Goal: Information Seeking & Learning: Compare options

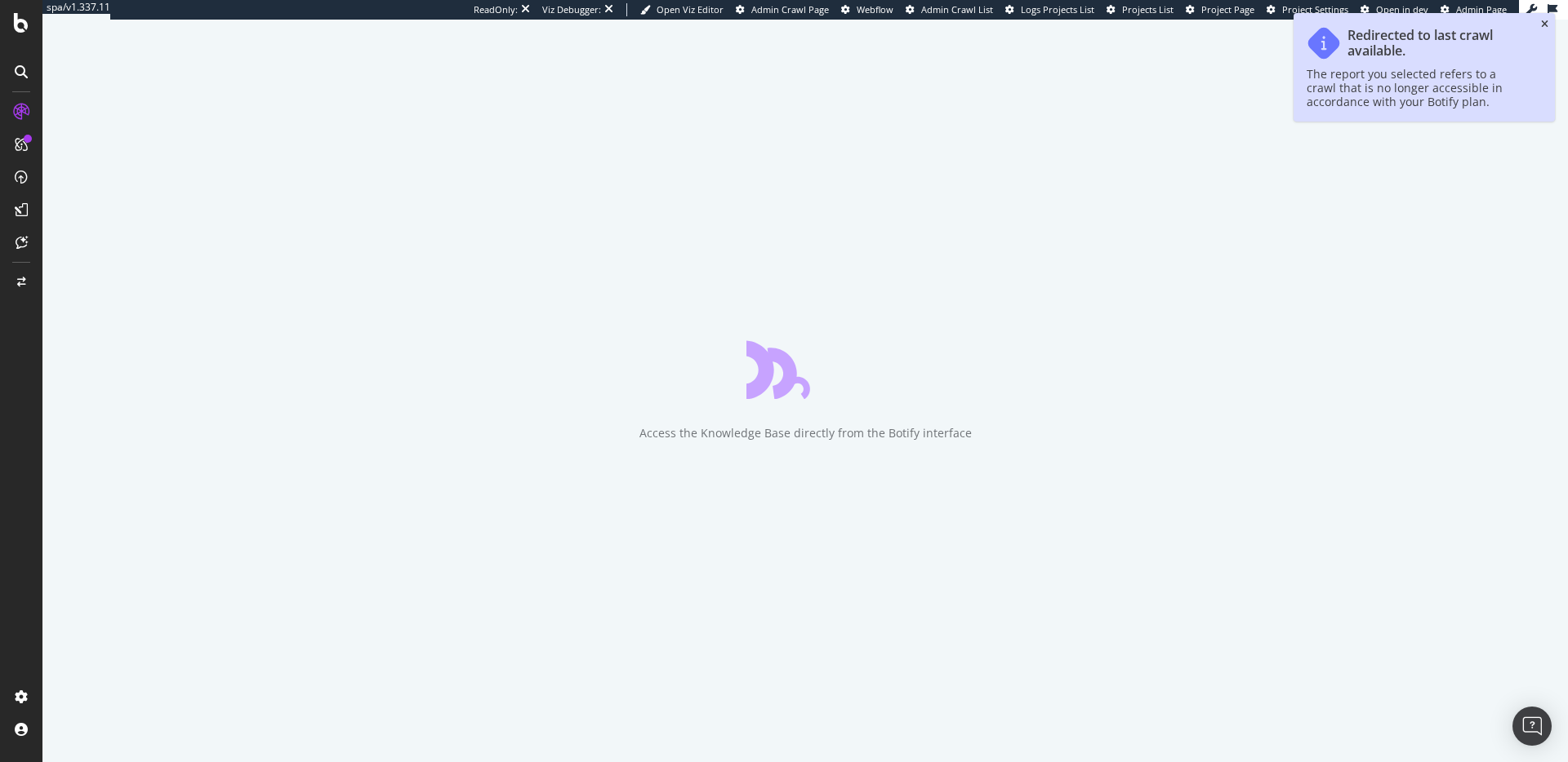
click at [1545, 25] on icon "close toast" at bounding box center [1543, 25] width 7 height 10
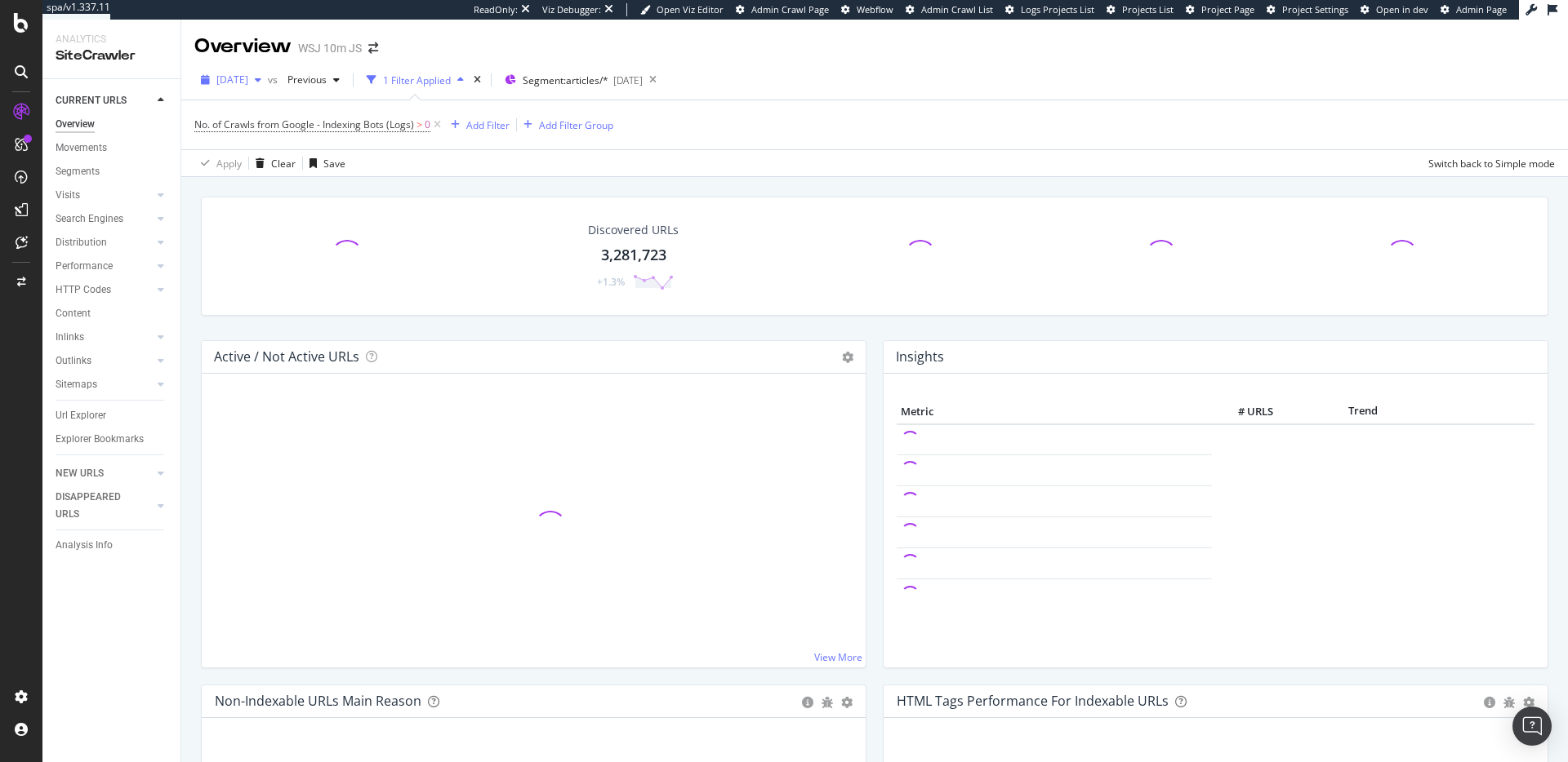
click at [248, 83] on span "[DATE]" at bounding box center [232, 80] width 32 height 14
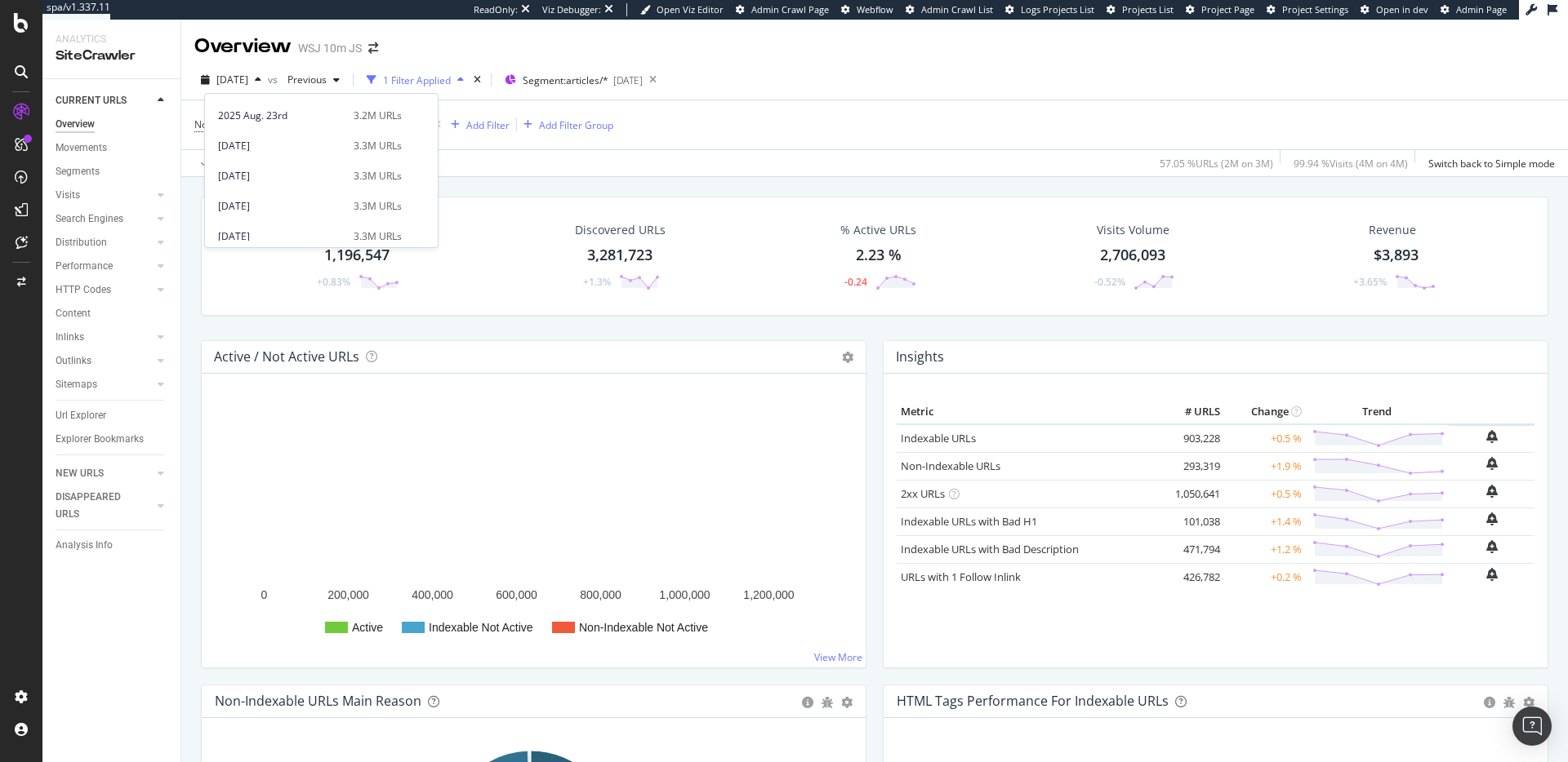
scroll to position [63, 0]
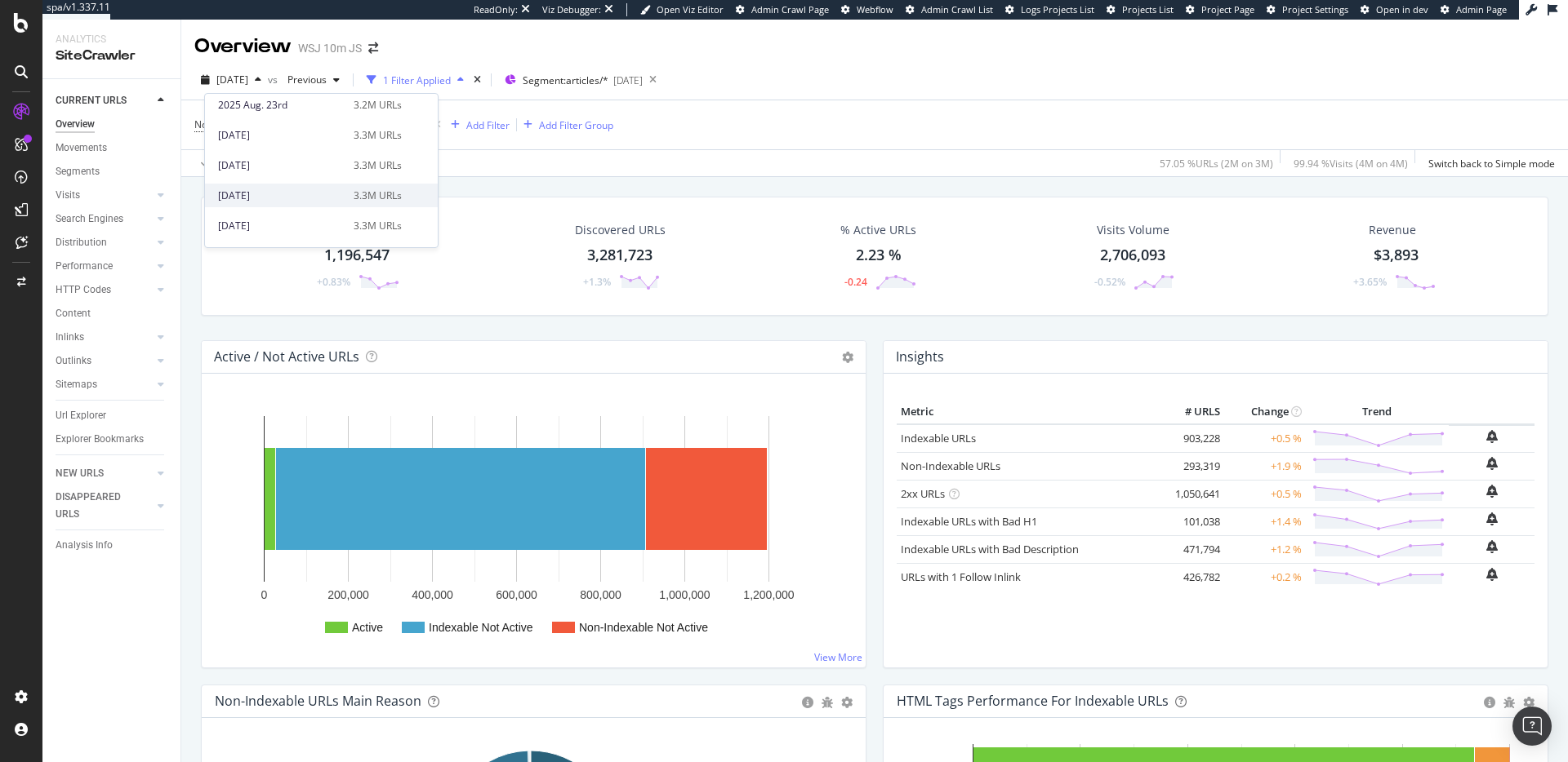
click at [263, 195] on div "[DATE]" at bounding box center [280, 195] width 125 height 15
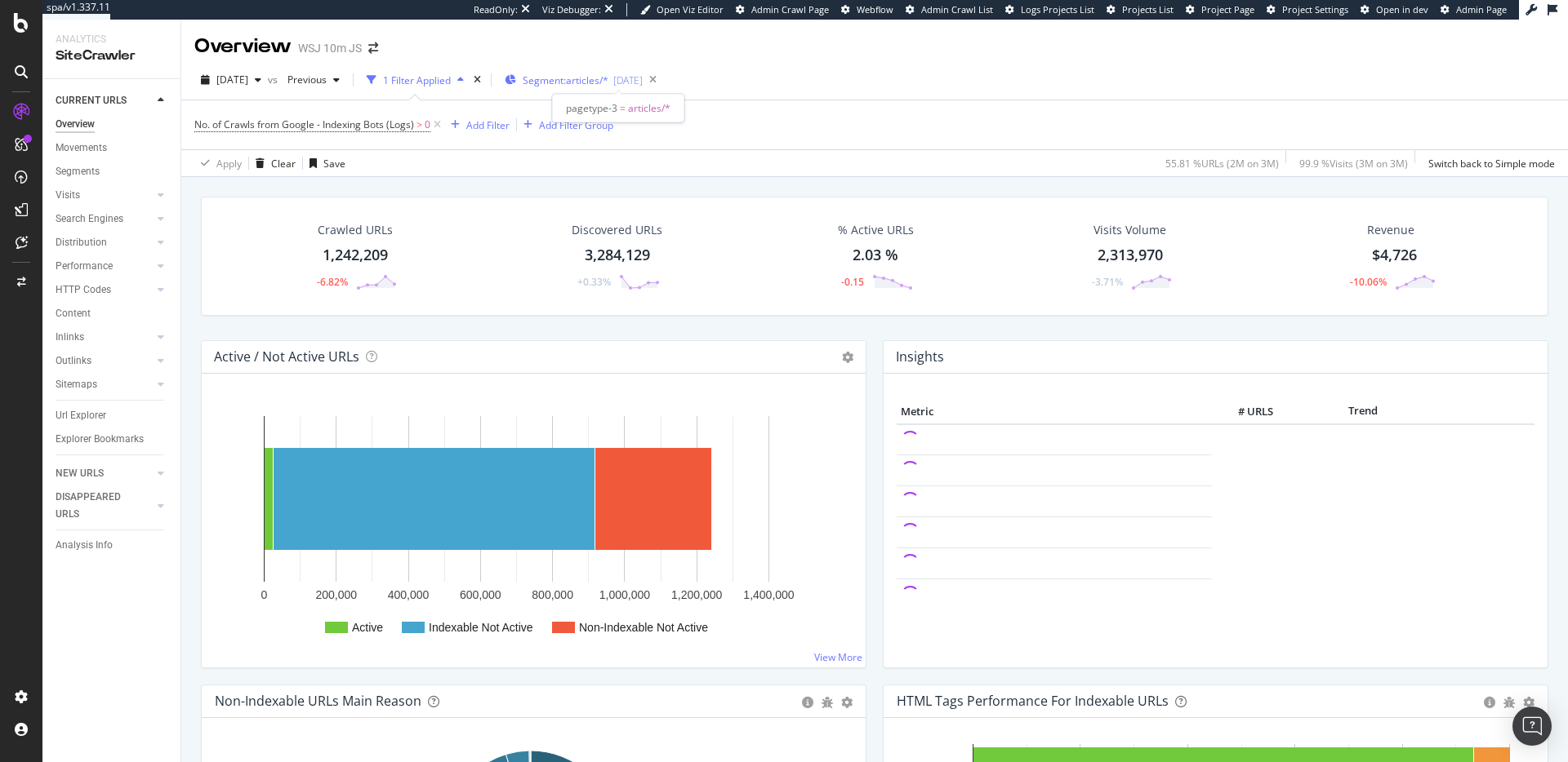
click at [594, 81] on span "Segment: articles/*" at bounding box center [565, 80] width 86 height 14
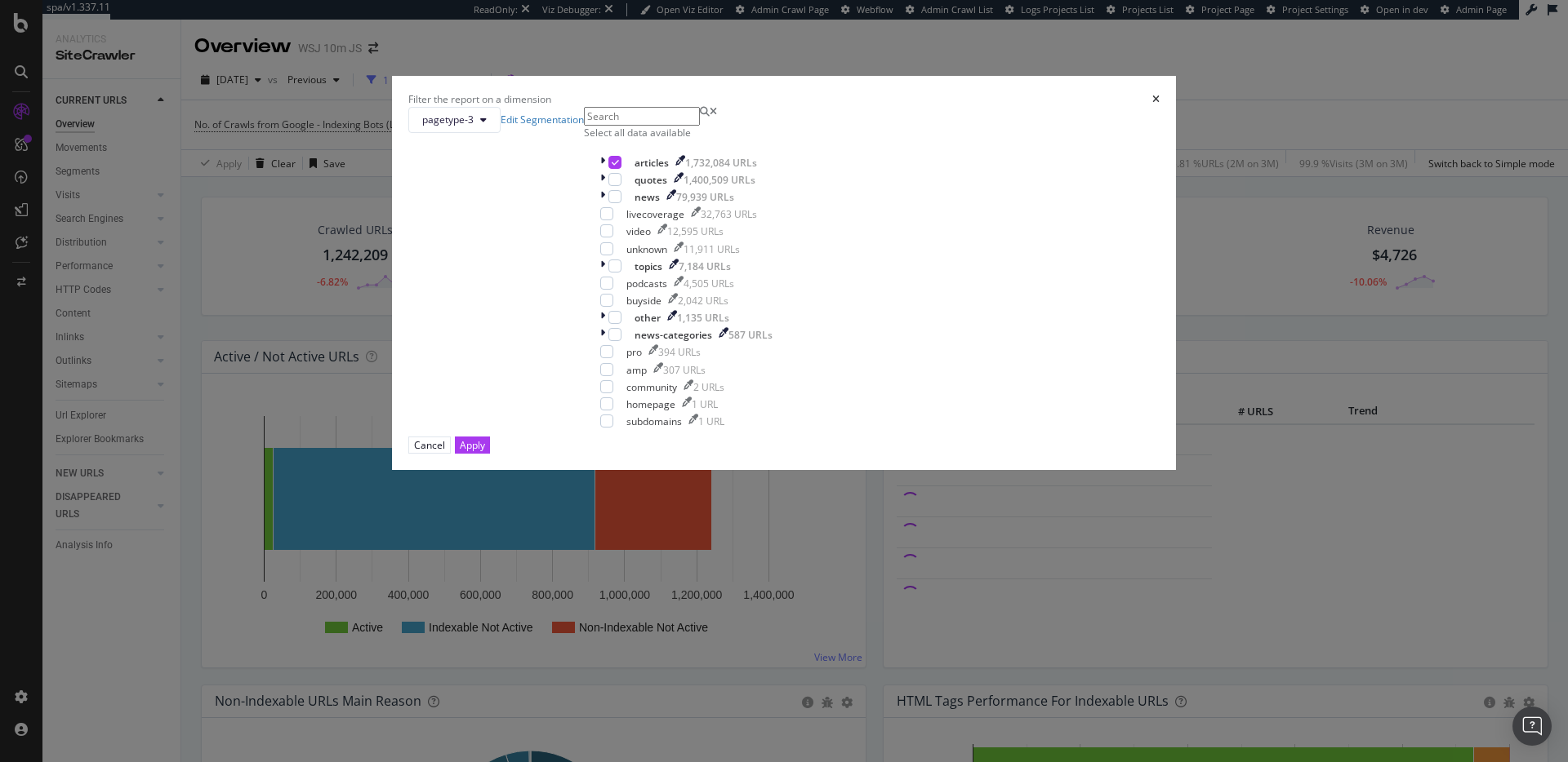
click at [1152, 105] on icon "times" at bounding box center [1155, 100] width 7 height 10
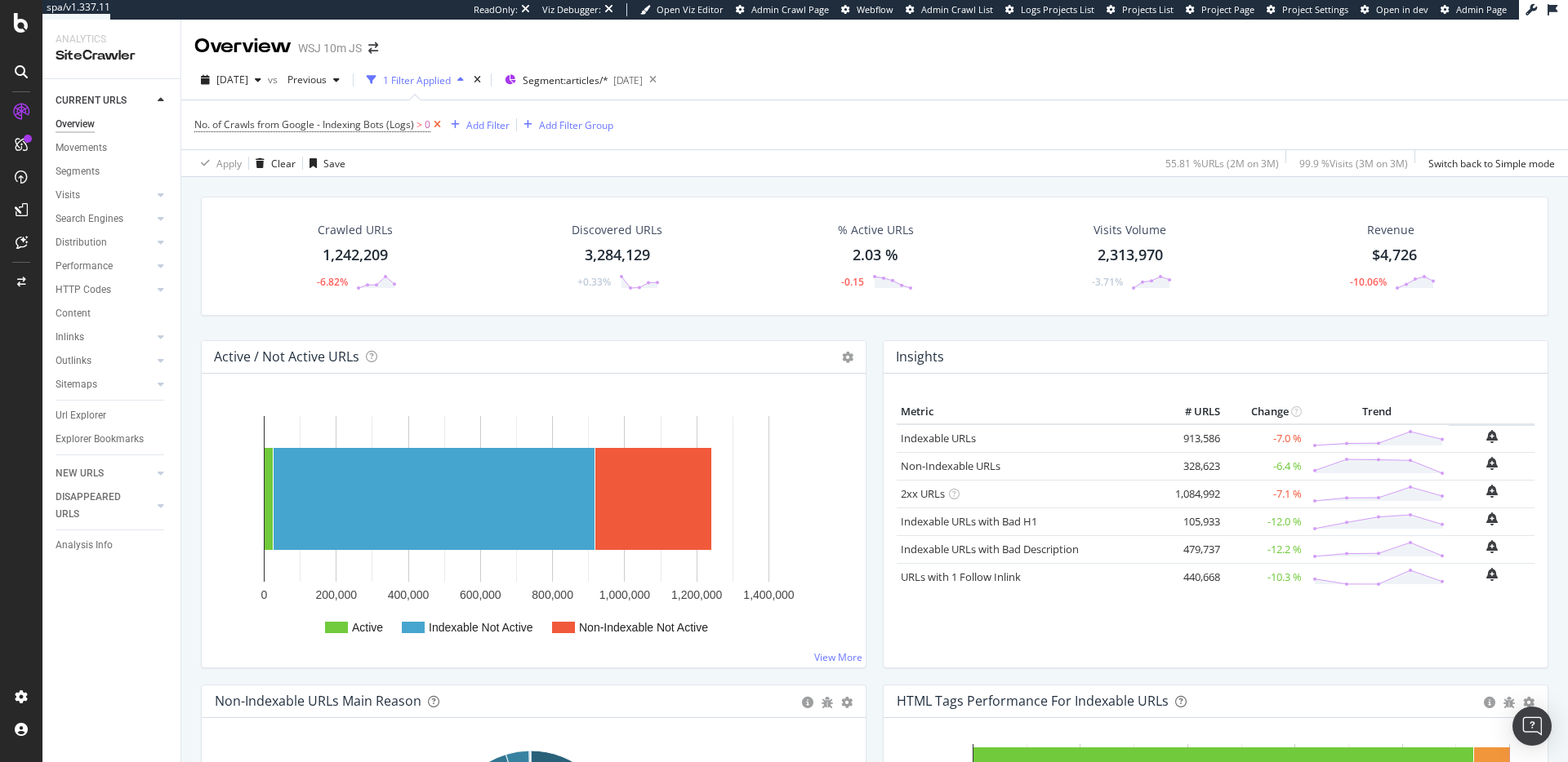
click at [436, 125] on icon at bounding box center [437, 124] width 14 height 17
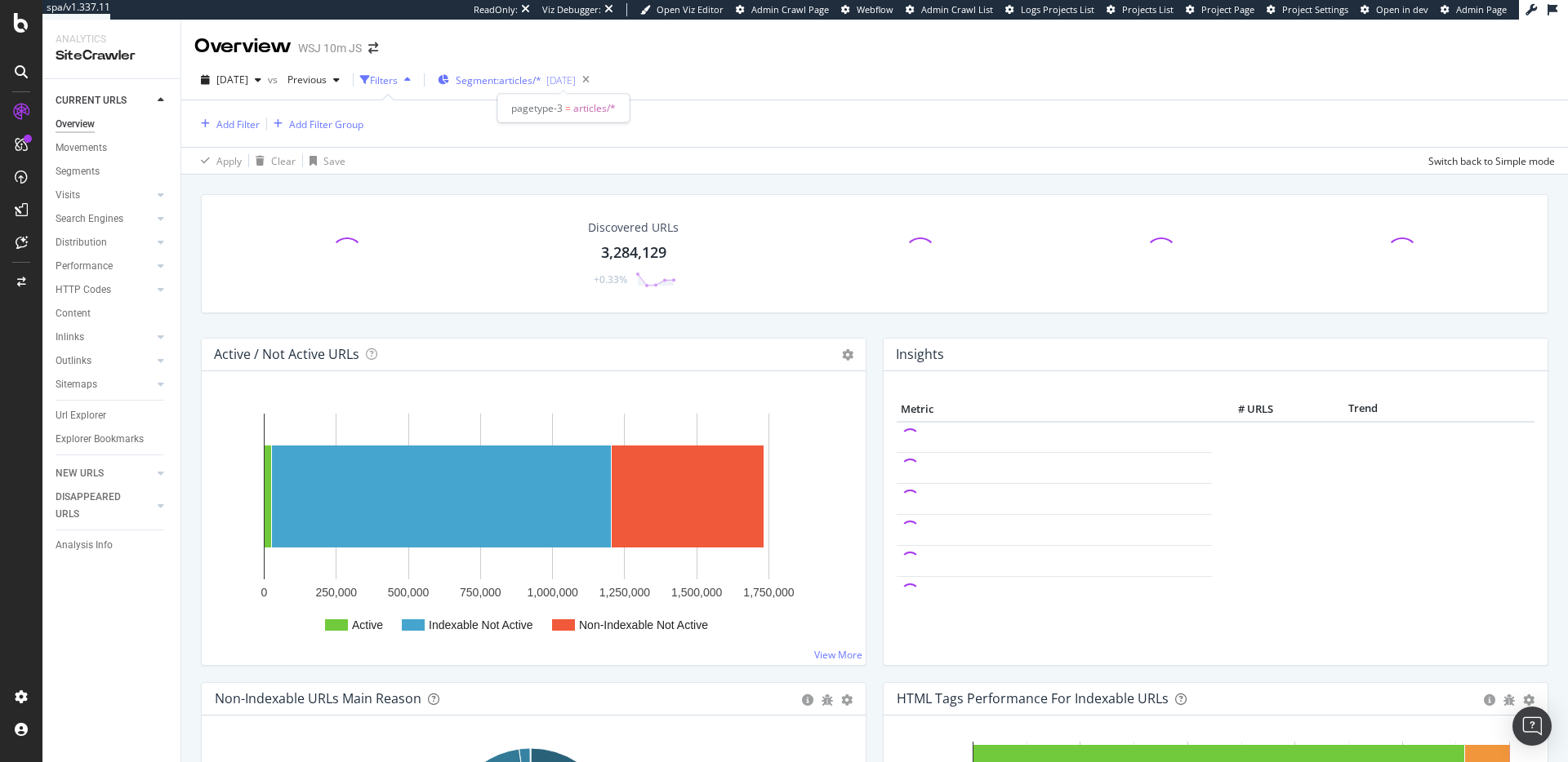
click at [576, 79] on div "Segment: articles/* 2025-06-25" at bounding box center [507, 80] width 138 height 14
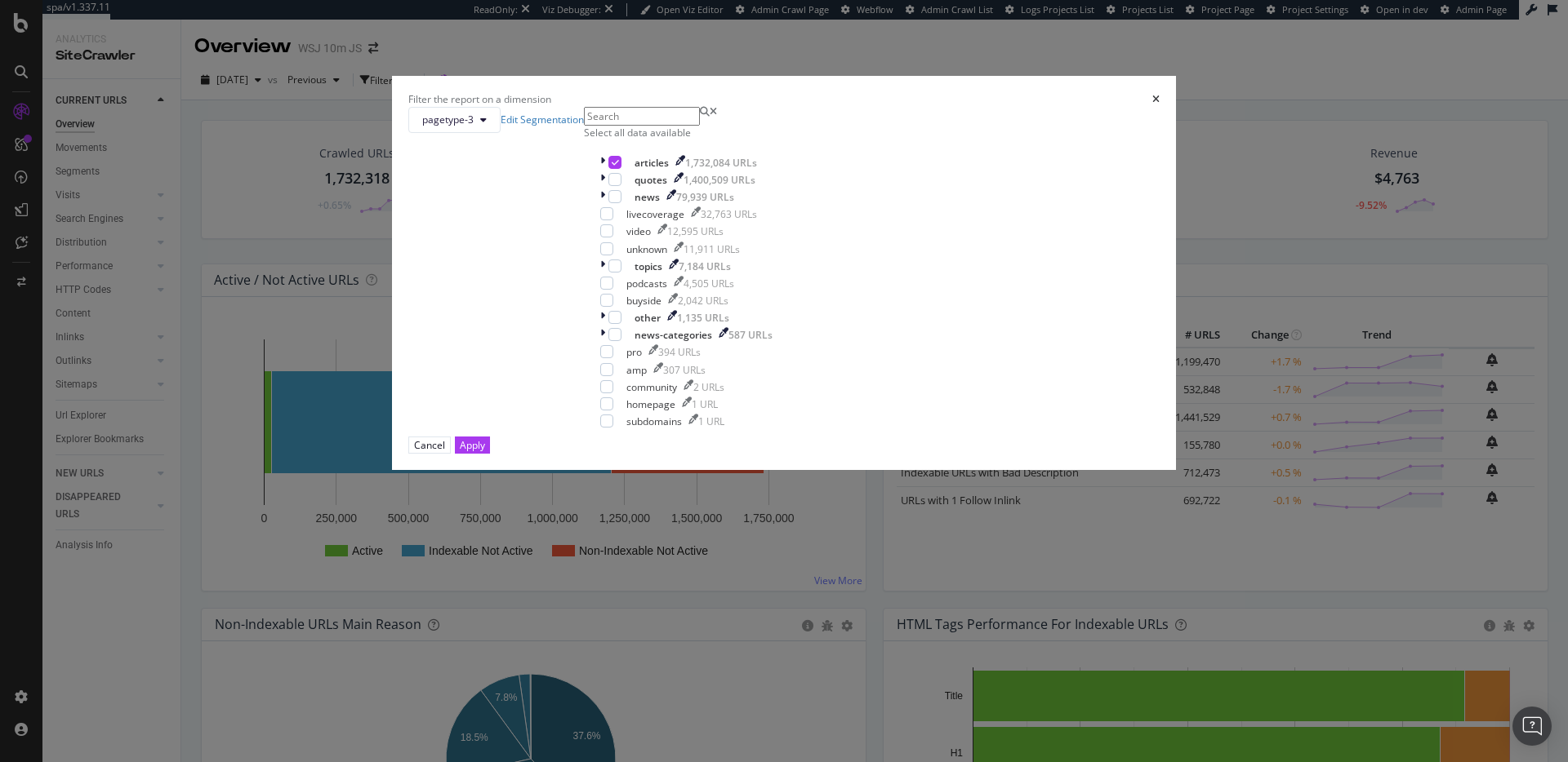
click at [1152, 105] on icon "times" at bounding box center [1155, 100] width 7 height 10
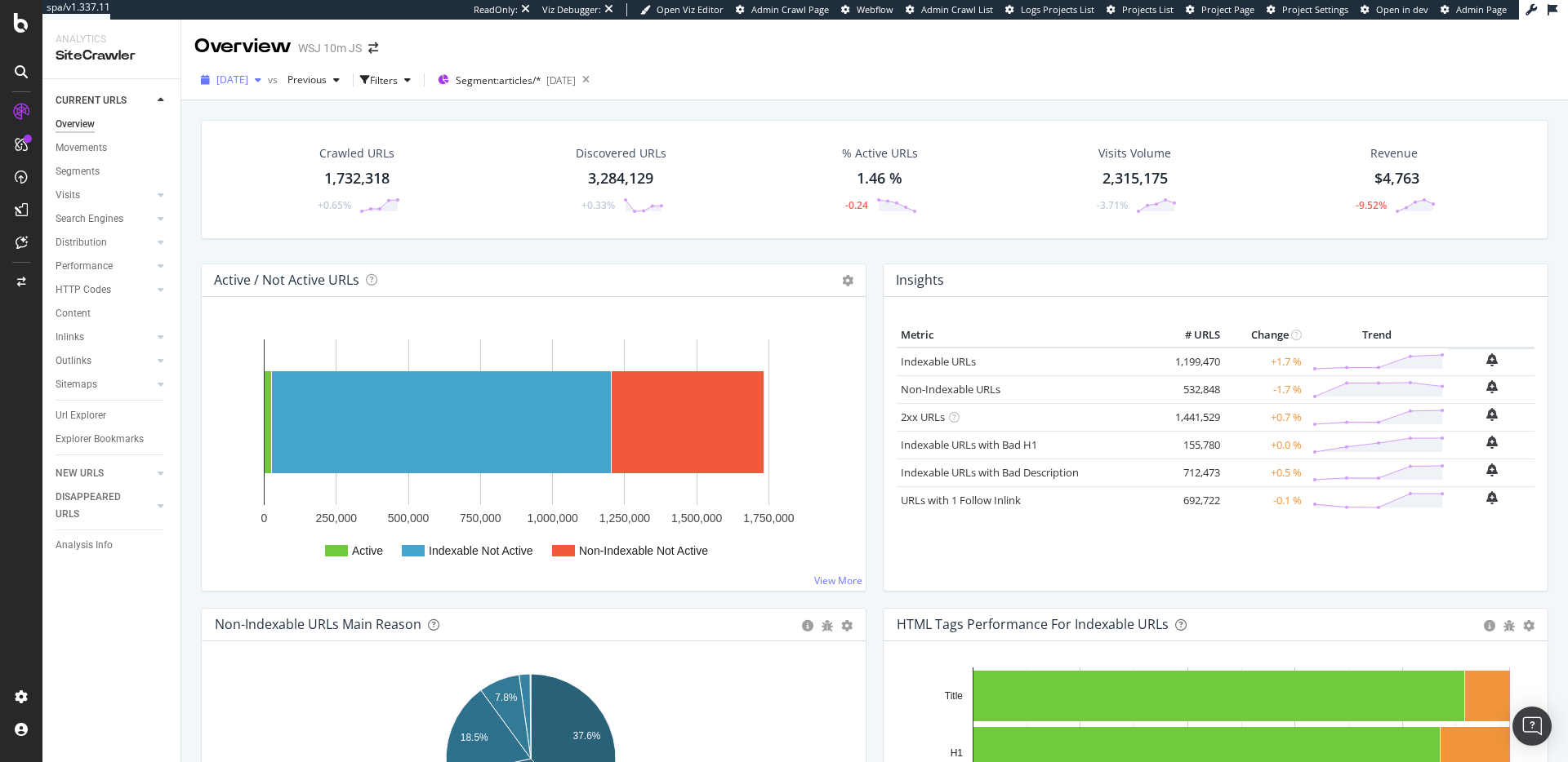
click at [248, 81] on span "[DATE]" at bounding box center [232, 80] width 32 height 14
click at [280, 205] on div "[DATE]" at bounding box center [280, 207] width 125 height 15
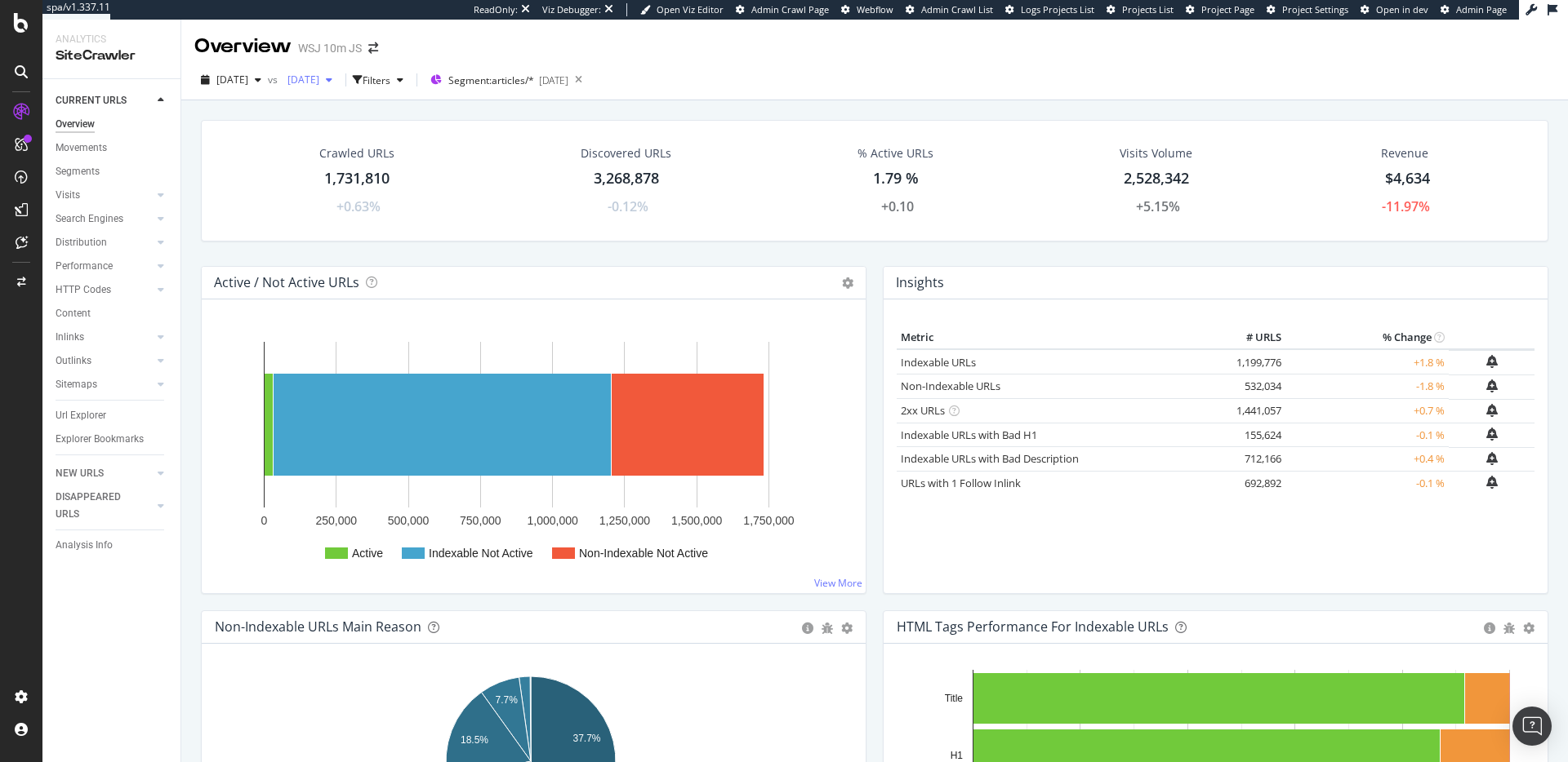
click at [319, 79] on span "[DATE]" at bounding box center [299, 80] width 39 height 14
click at [419, 210] on div "[DATE]" at bounding box center [376, 217] width 125 height 15
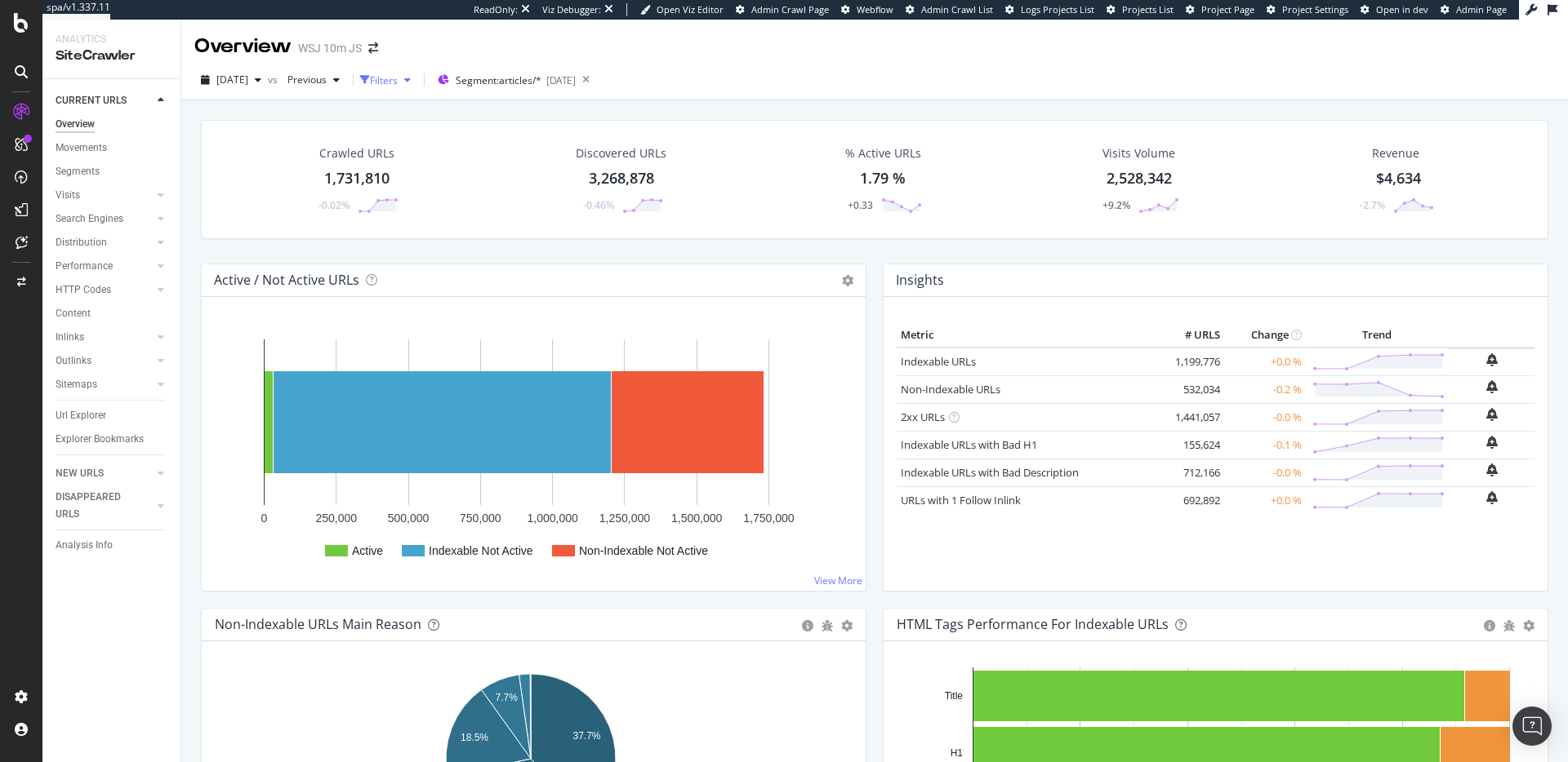
click at [418, 78] on div "button" at bounding box center [408, 80] width 20 height 10
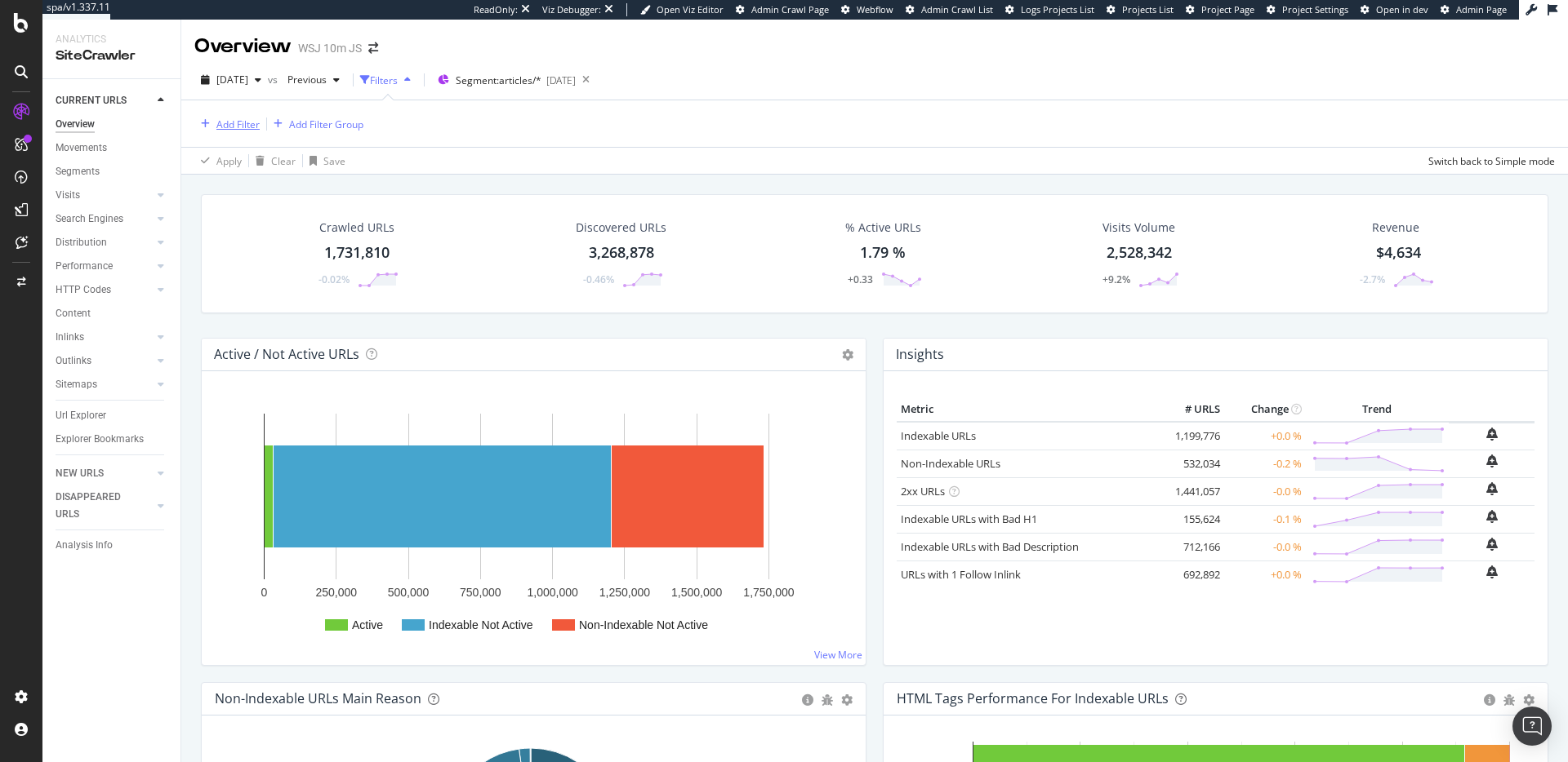
click at [241, 126] on div "Add Filter" at bounding box center [238, 124] width 43 height 14
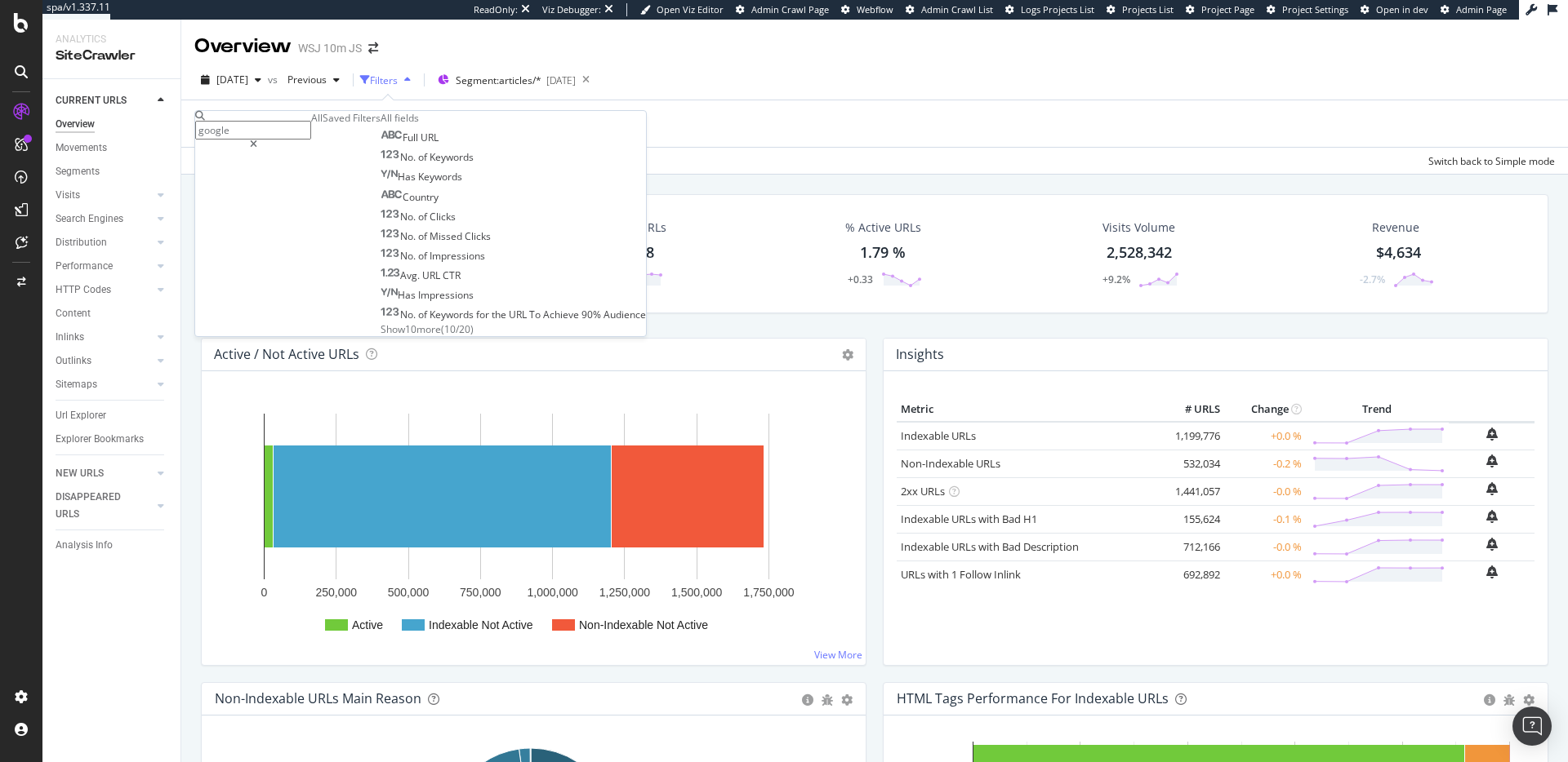
click at [311, 134] on input "google" at bounding box center [253, 129] width 116 height 19
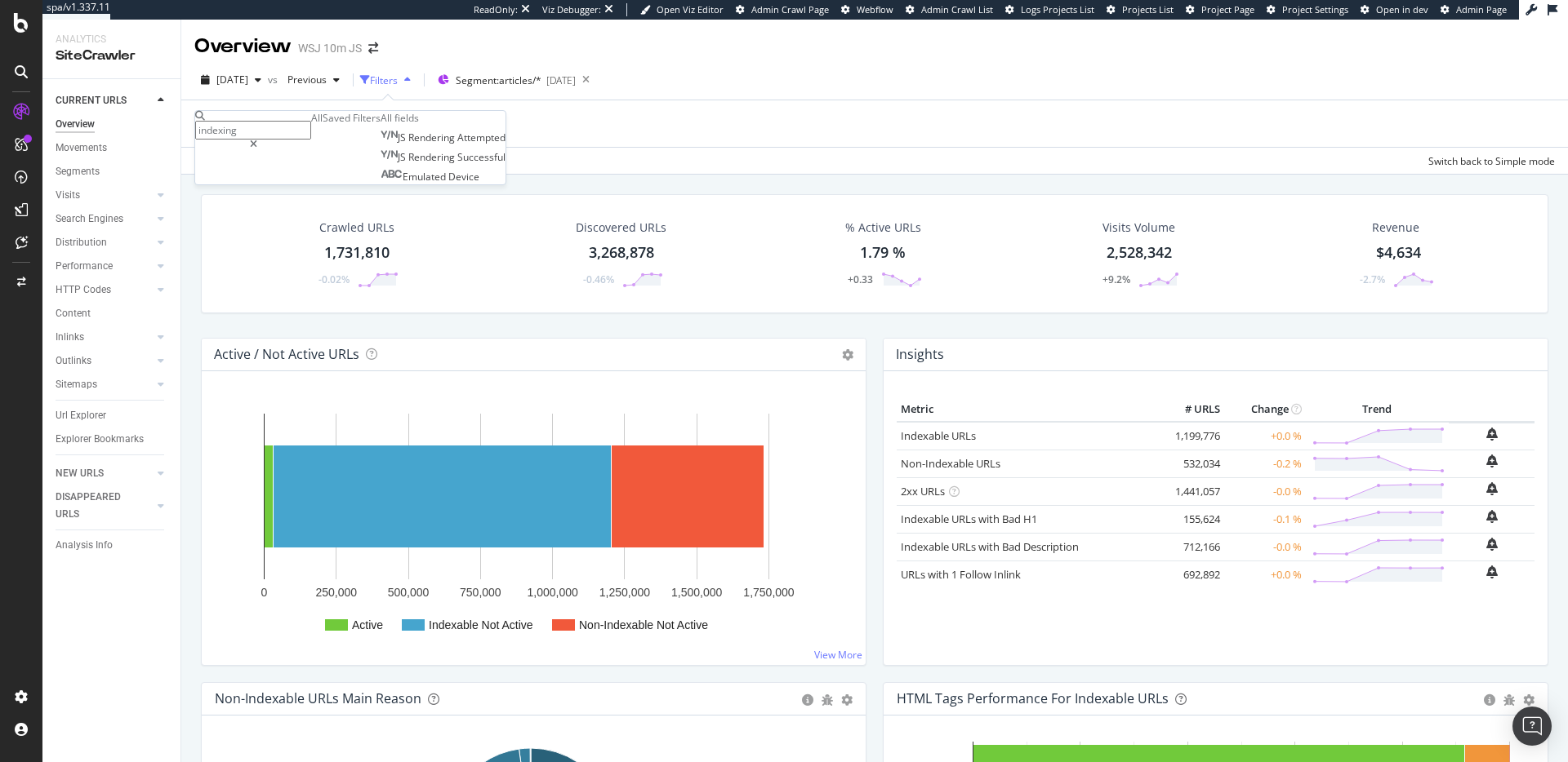
type input "indexing"
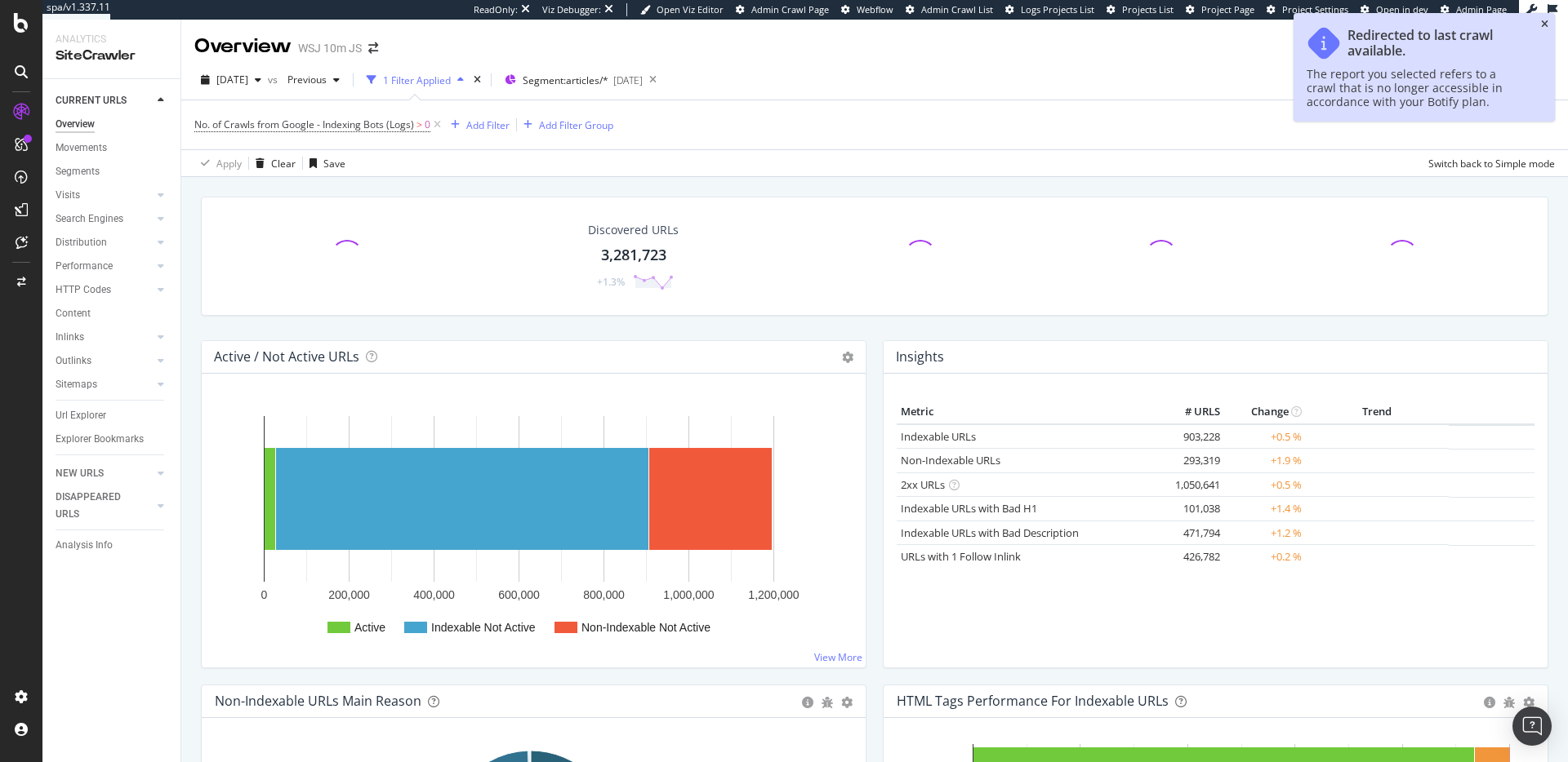
click at [1541, 22] on icon "close toast" at bounding box center [1543, 25] width 7 height 10
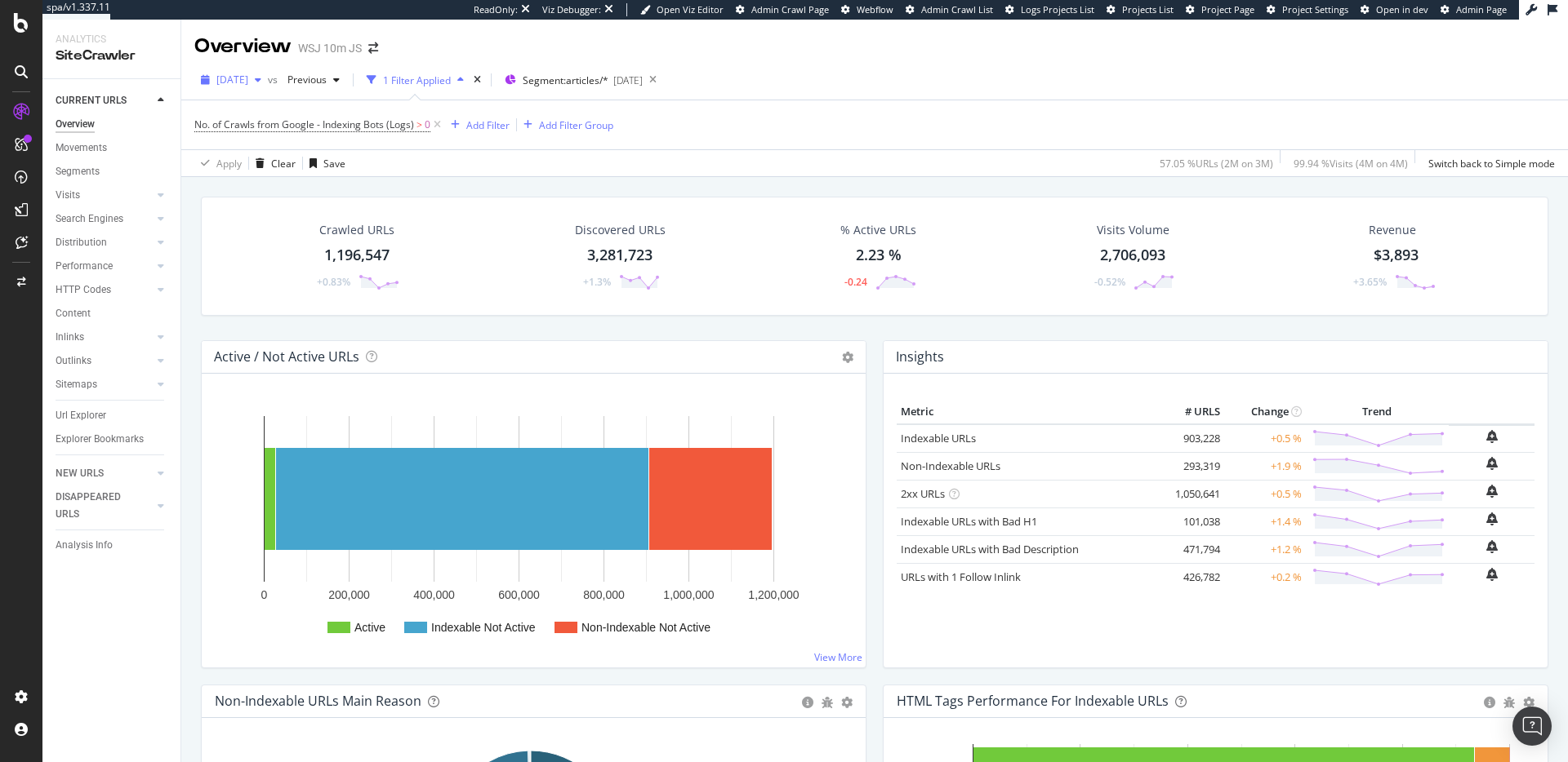
click at [238, 82] on span "[DATE]" at bounding box center [232, 80] width 32 height 14
click at [321, 187] on div "[DATE]" at bounding box center [280, 188] width 125 height 15
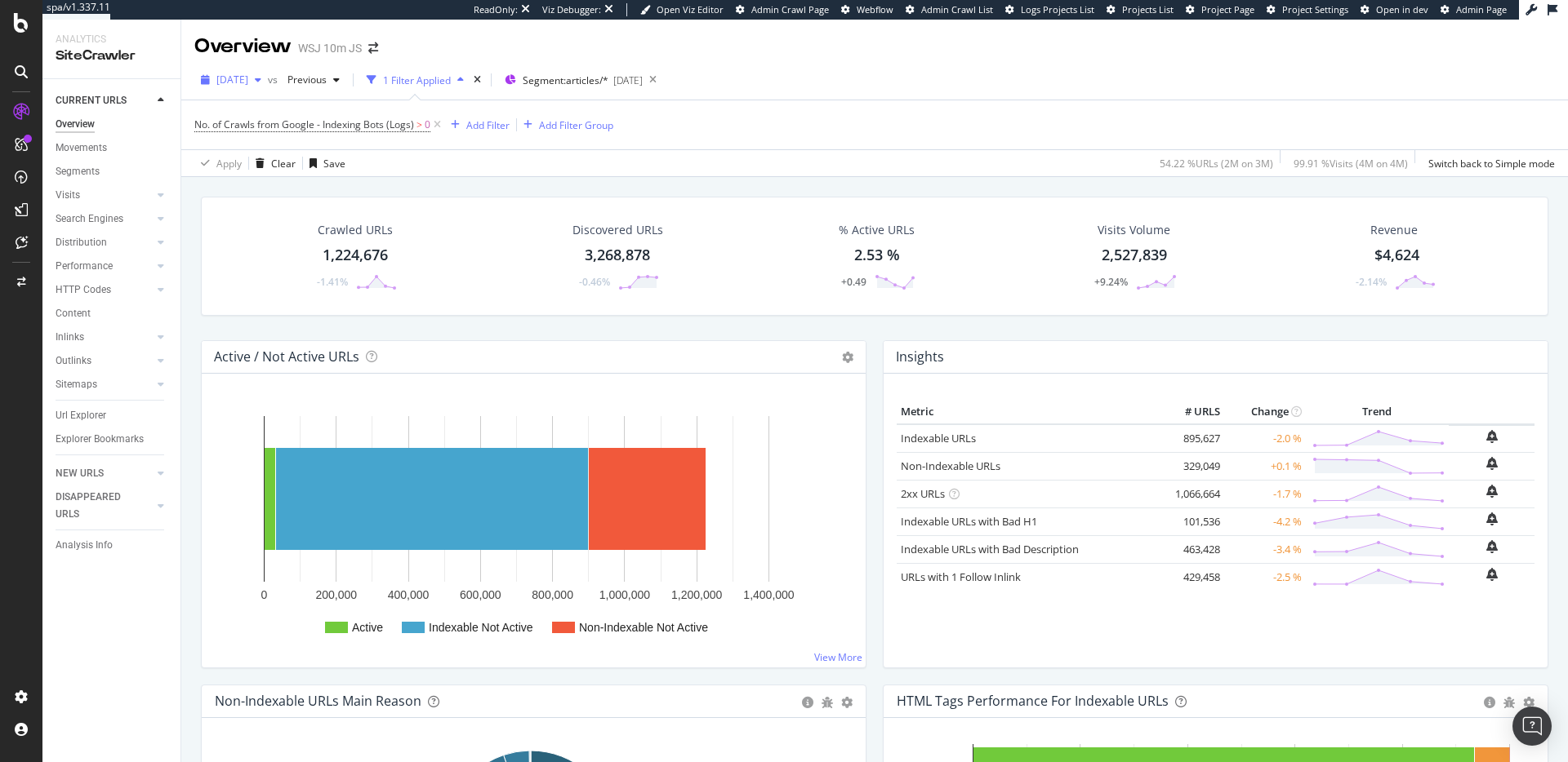
click at [248, 79] on span "[DATE]" at bounding box center [232, 80] width 32 height 14
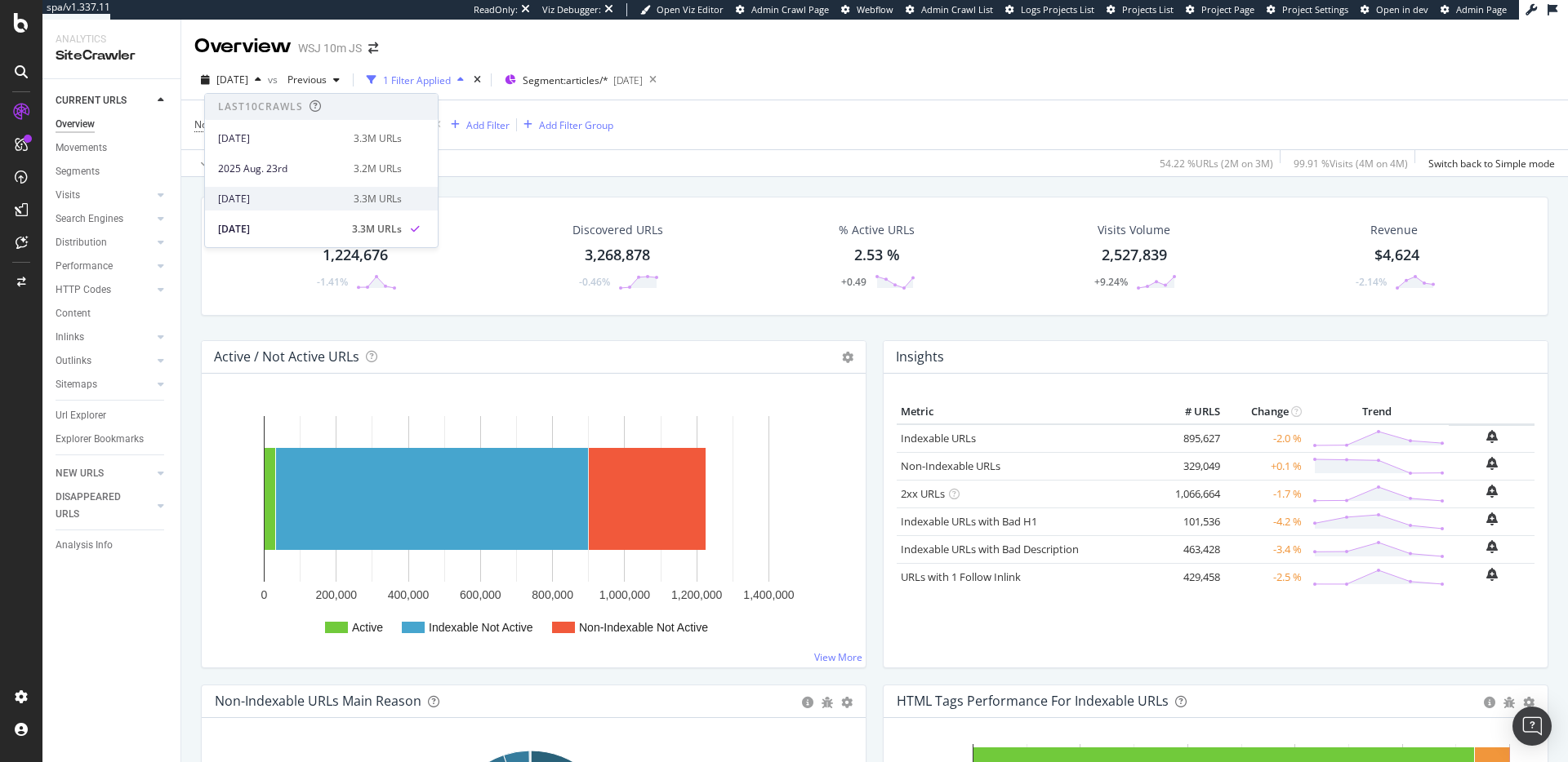
click at [269, 196] on div "[DATE]" at bounding box center [280, 198] width 125 height 15
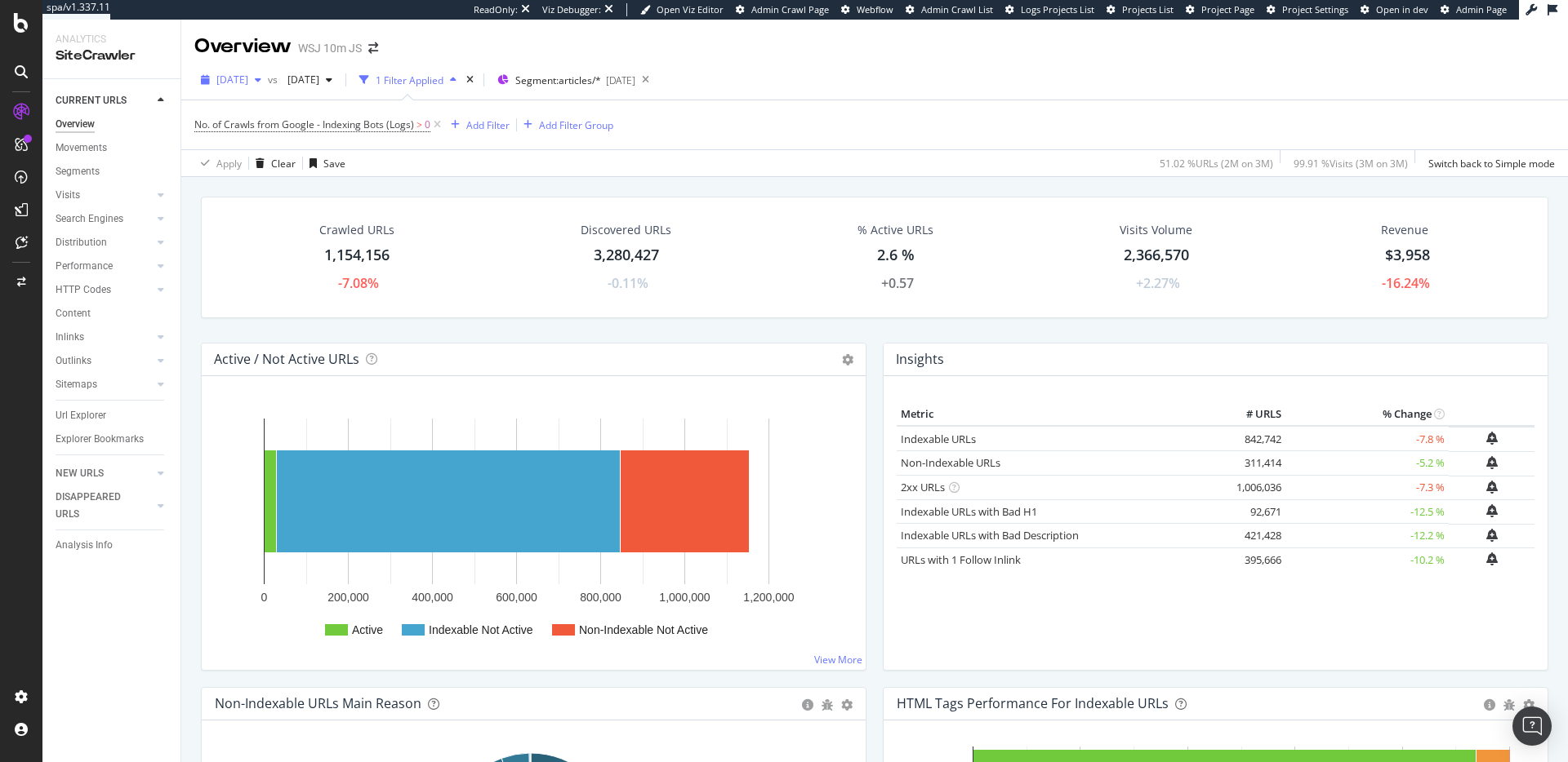
click at [248, 76] on span "[DATE]" at bounding box center [232, 80] width 32 height 14
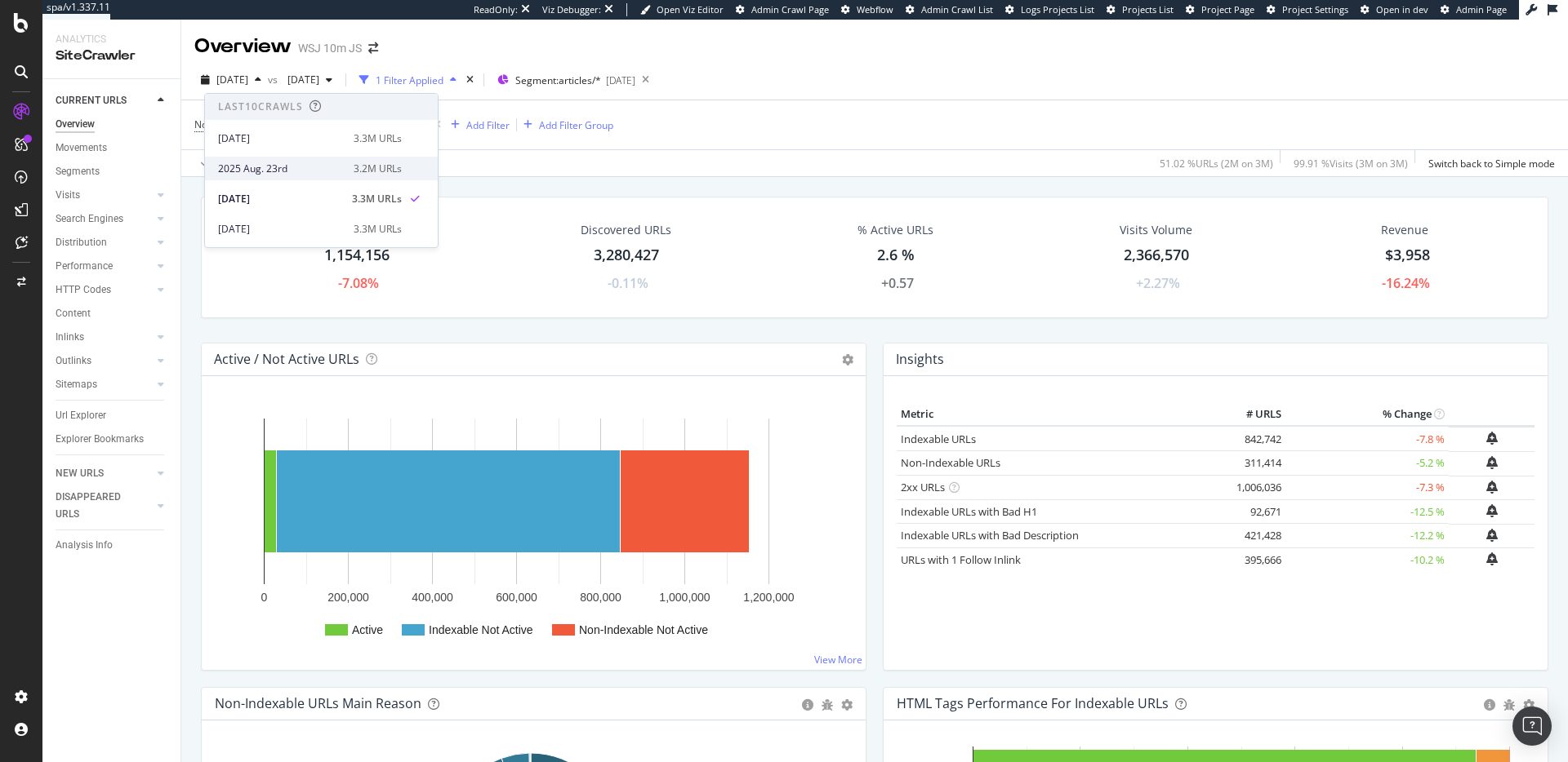
click at [262, 157] on div "2025 Aug. 23rd 3.2M URLs" at bounding box center [322, 169] width 233 height 24
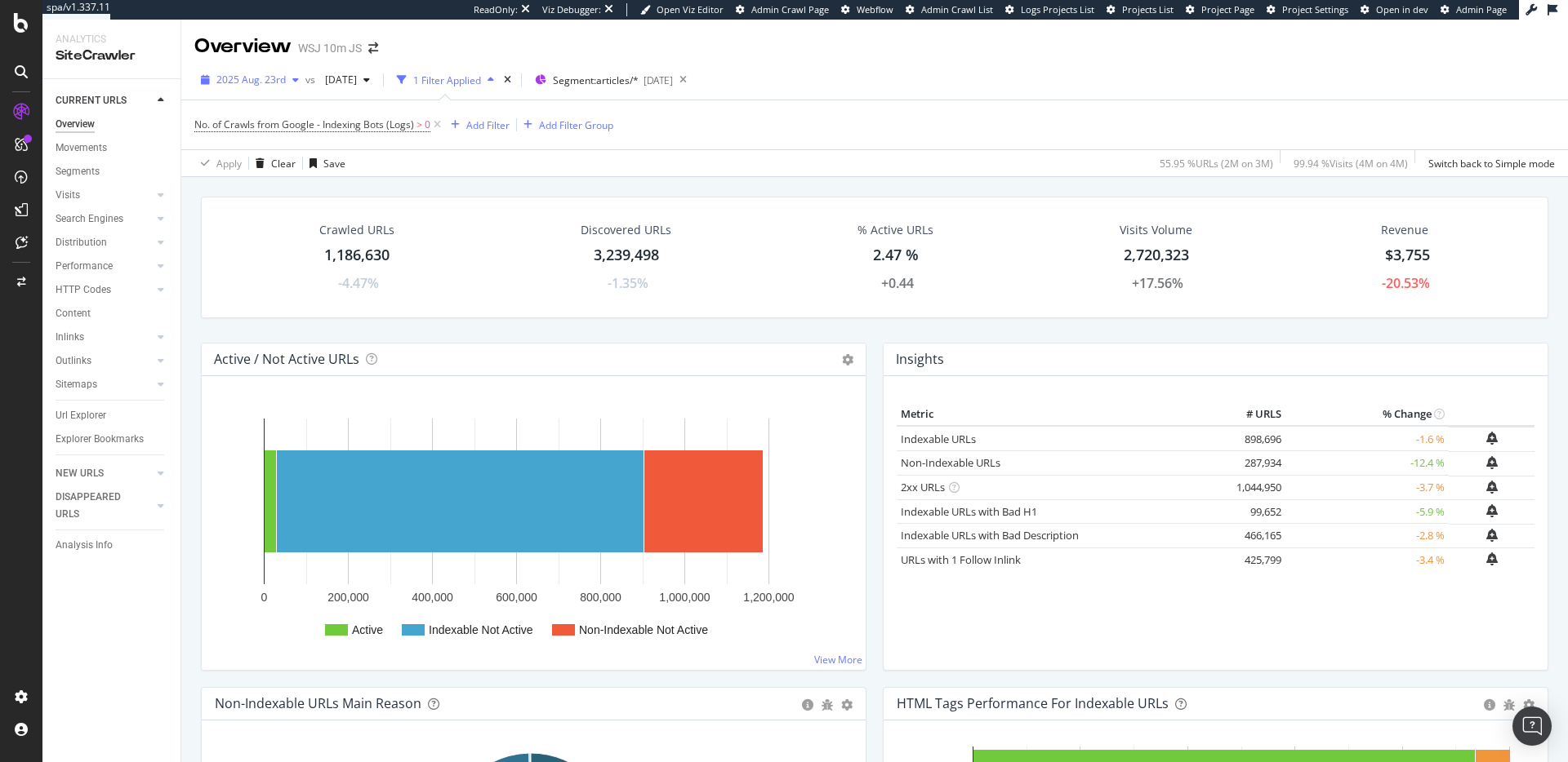
click at [258, 80] on span "2025 Aug. 23rd" at bounding box center [251, 80] width 69 height 14
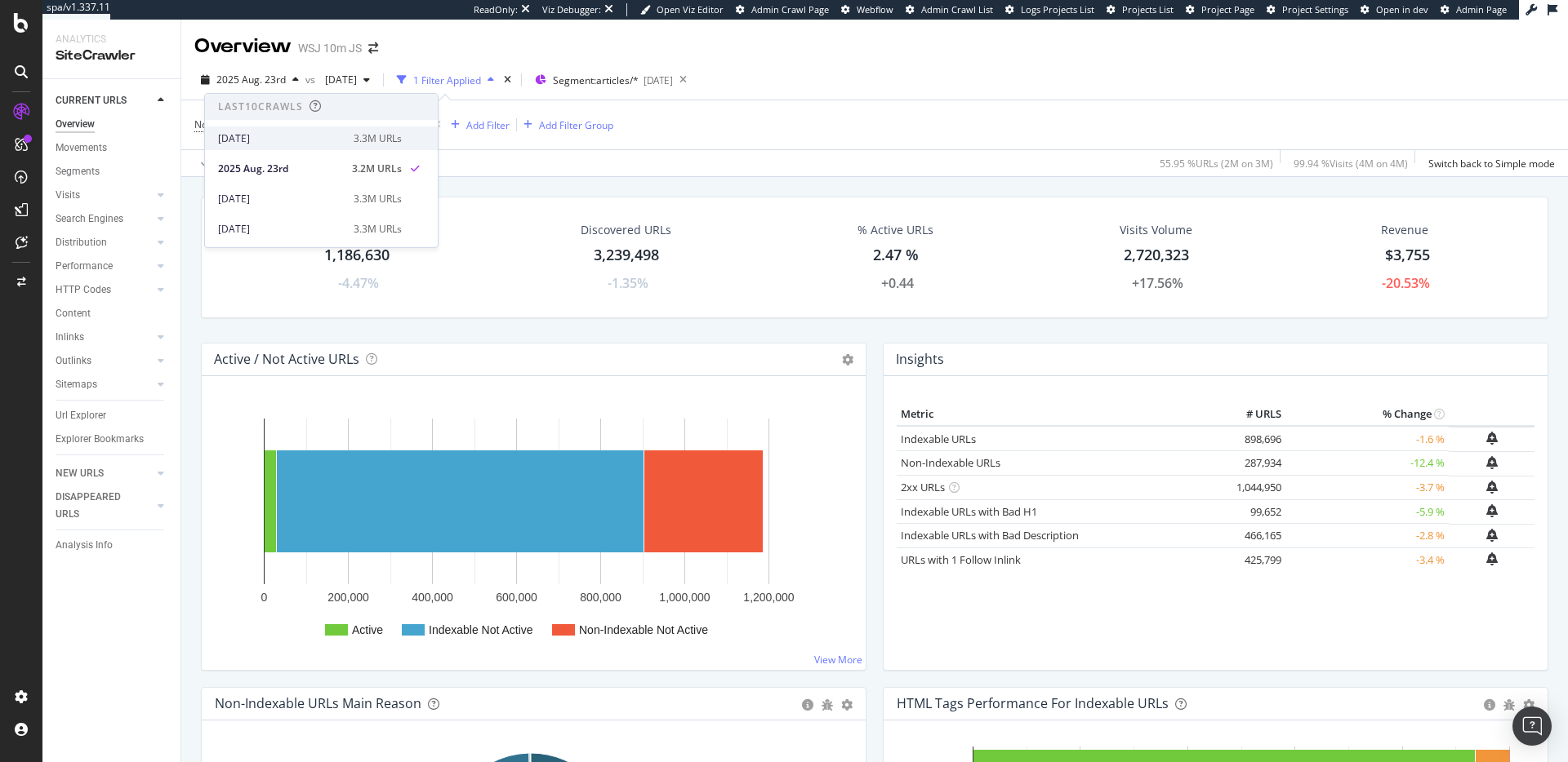
click at [256, 127] on div "2025 Aug. 30th 3.3M URLs" at bounding box center [322, 138] width 233 height 24
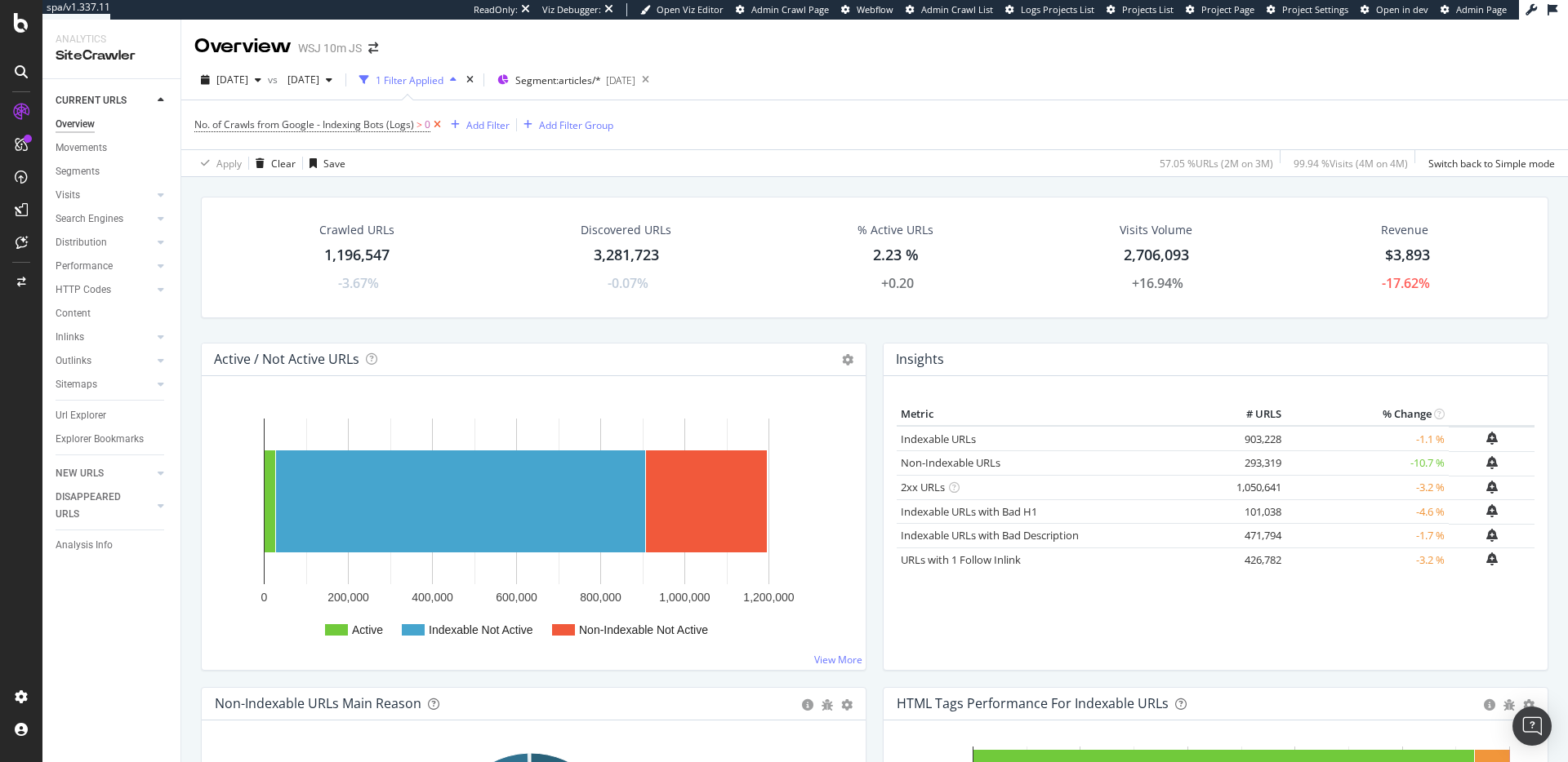
click at [436, 124] on icon at bounding box center [437, 124] width 14 height 17
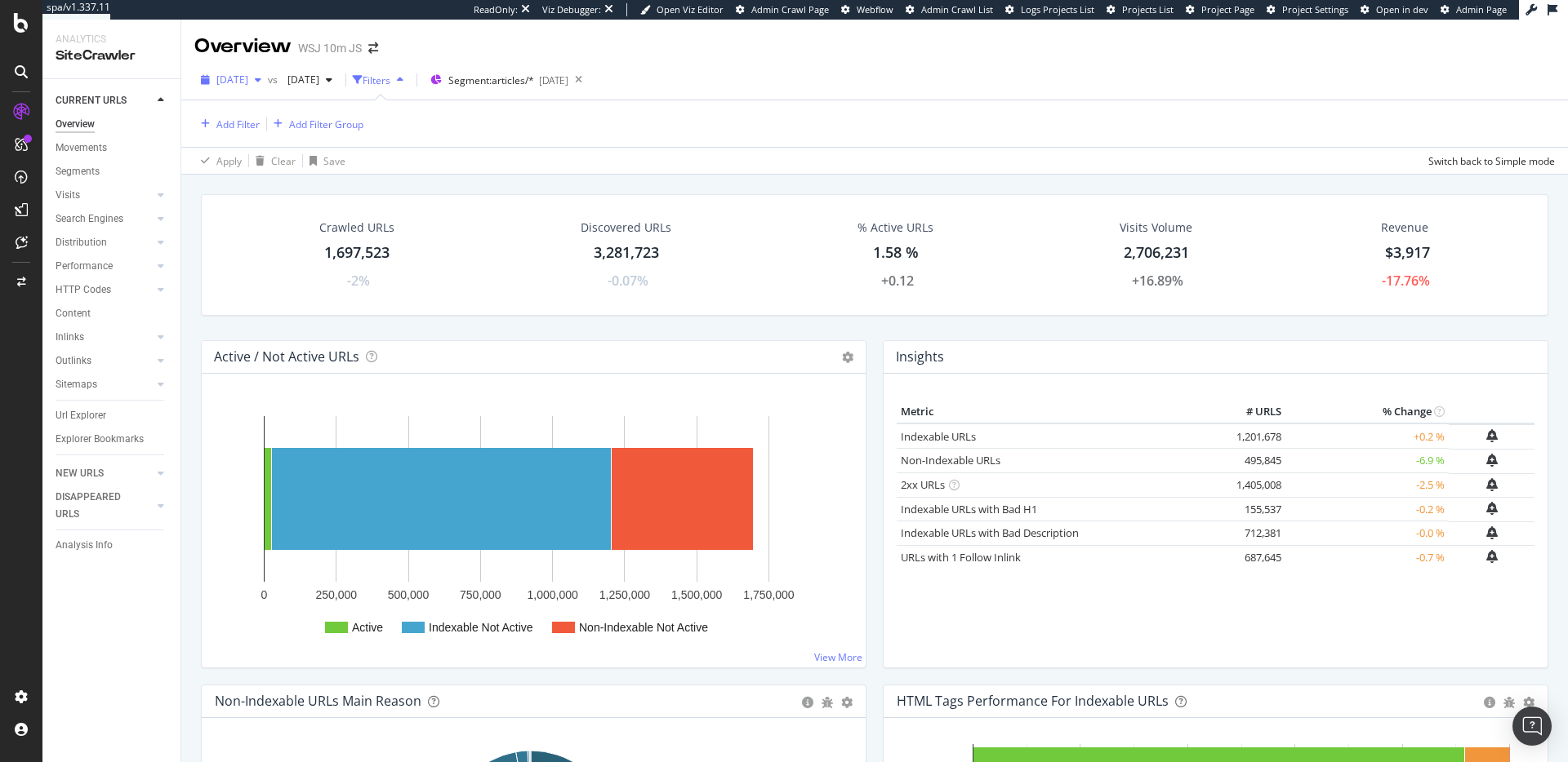
click at [248, 83] on span "[DATE]" at bounding box center [232, 80] width 32 height 14
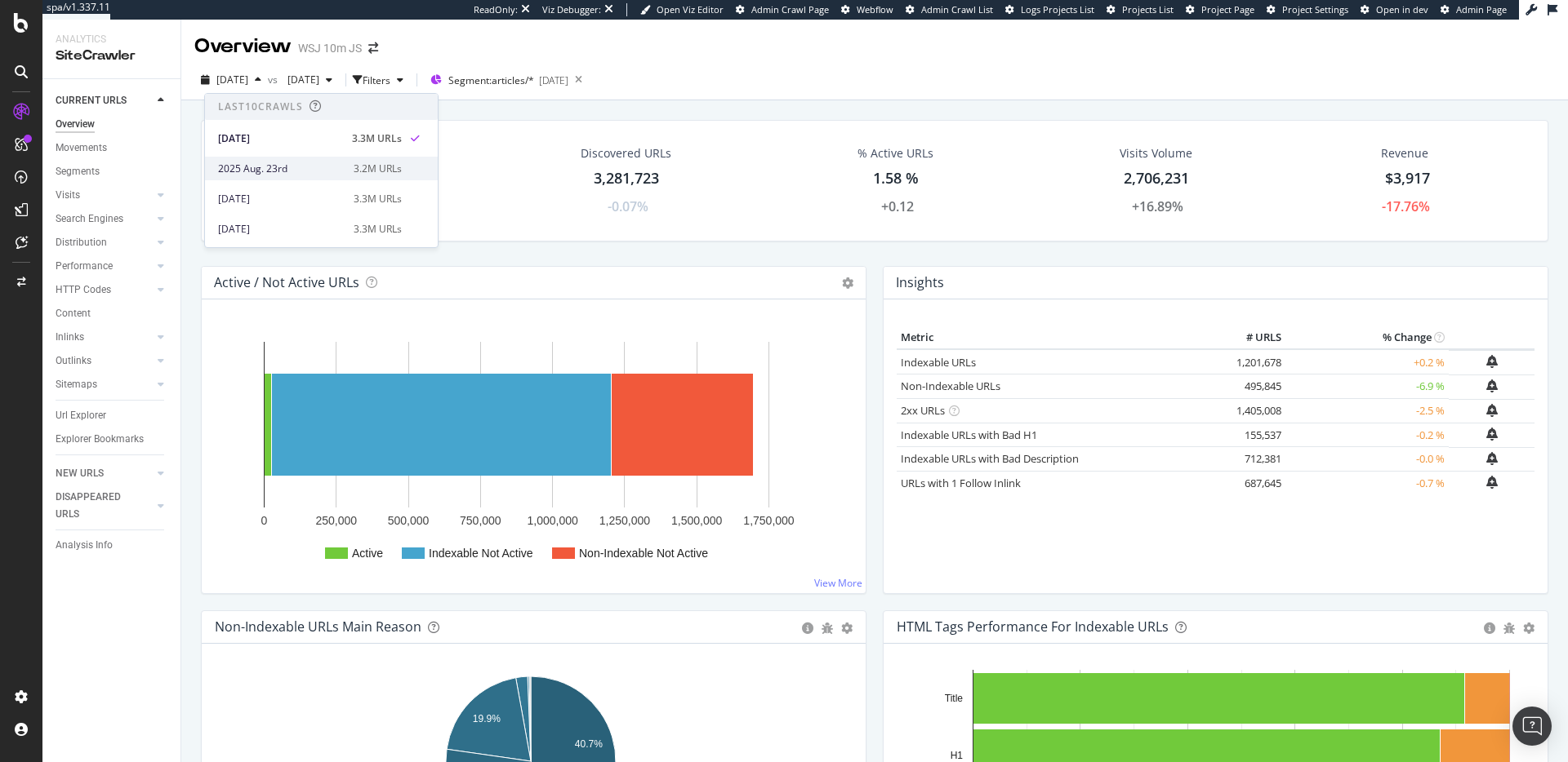
click at [295, 167] on div "2025 Aug. 23rd" at bounding box center [280, 169] width 125 height 15
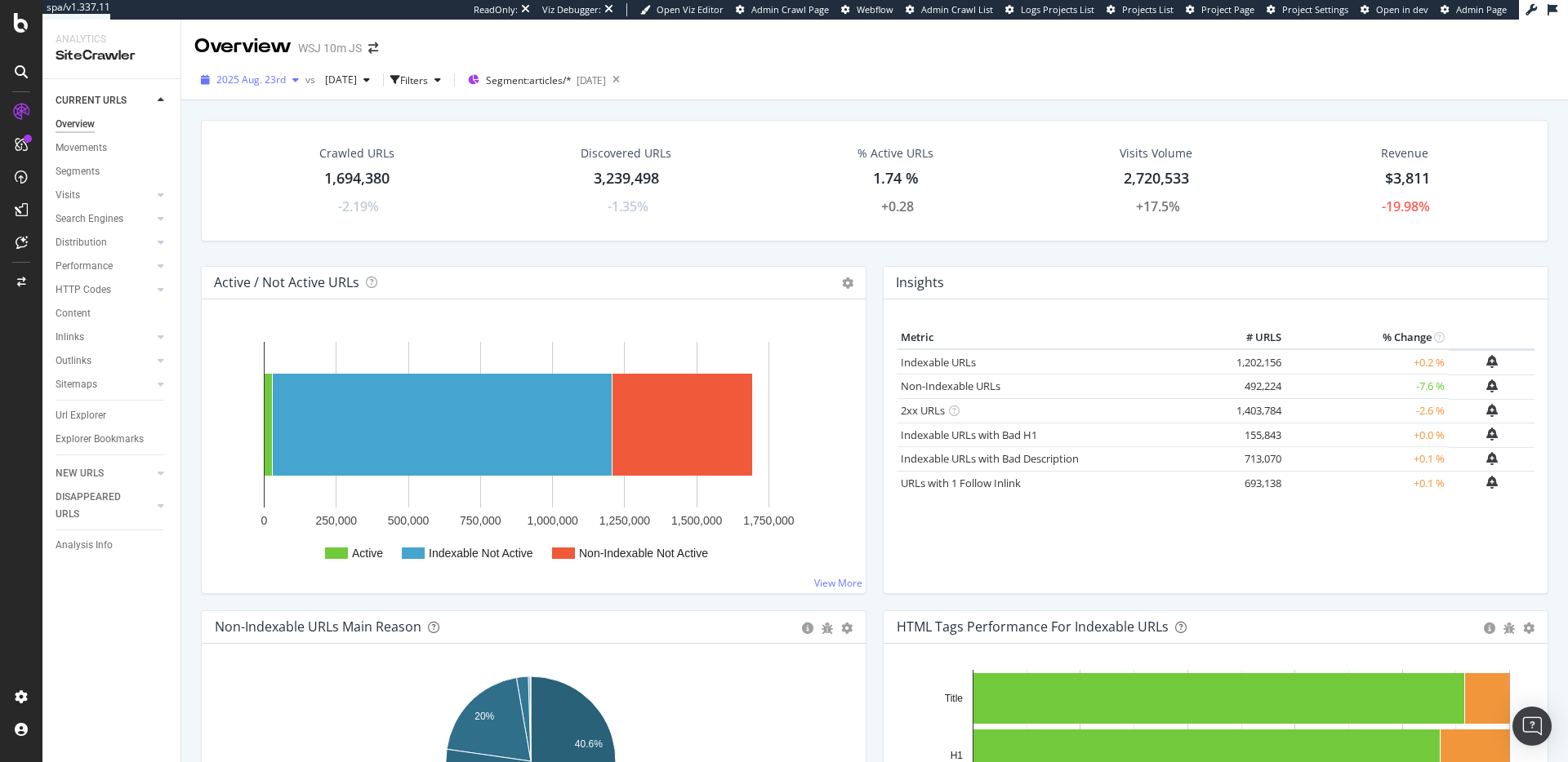
click at [273, 77] on span "2025 Aug. 23rd" at bounding box center [251, 80] width 69 height 14
click at [288, 197] on div "[DATE]" at bounding box center [280, 198] width 125 height 15
click at [248, 78] on span "[DATE]" at bounding box center [232, 80] width 32 height 14
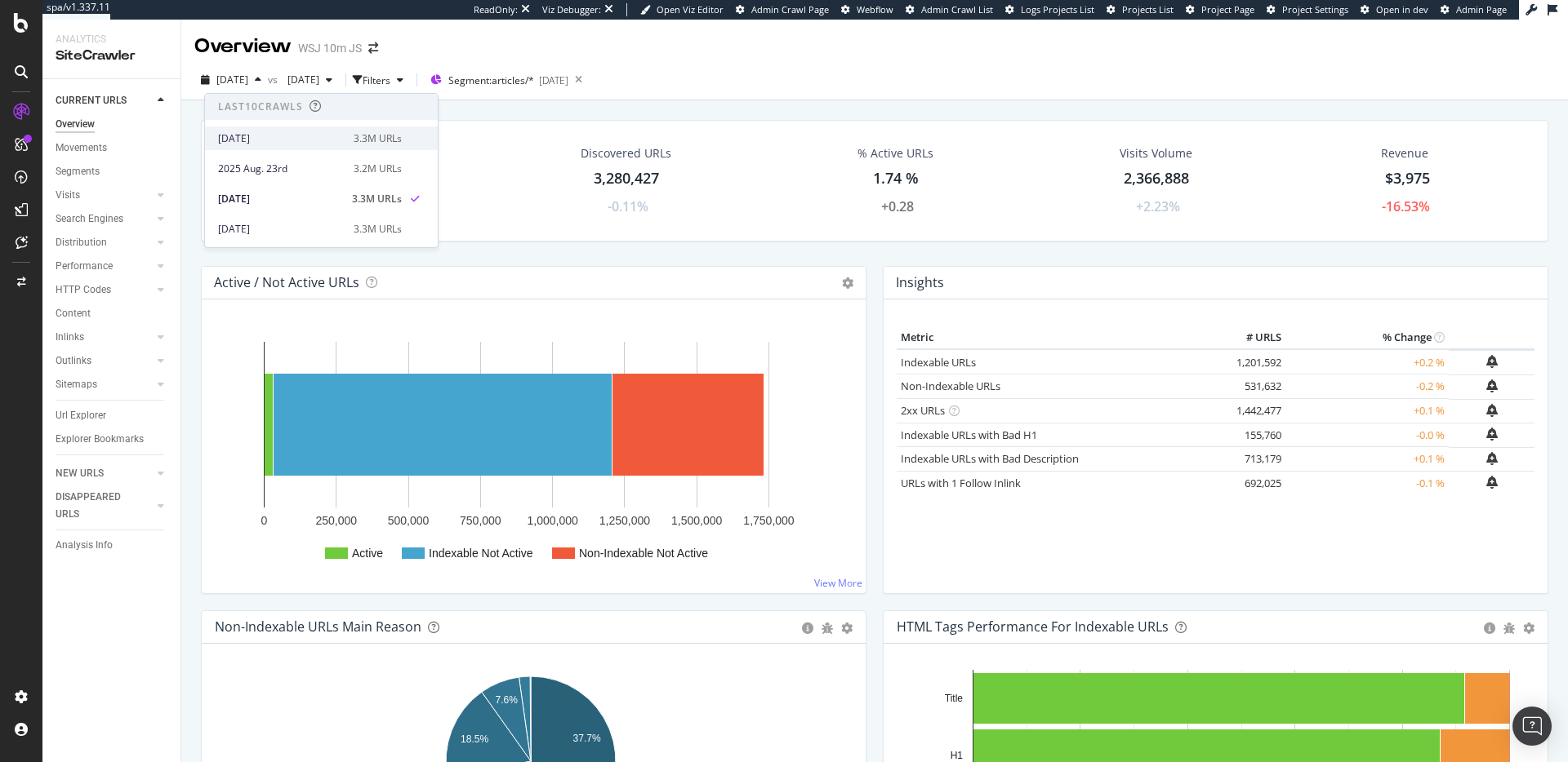
click at [290, 149] on div "2025 Aug. 30th 3.3M URLs" at bounding box center [322, 138] width 233 height 24
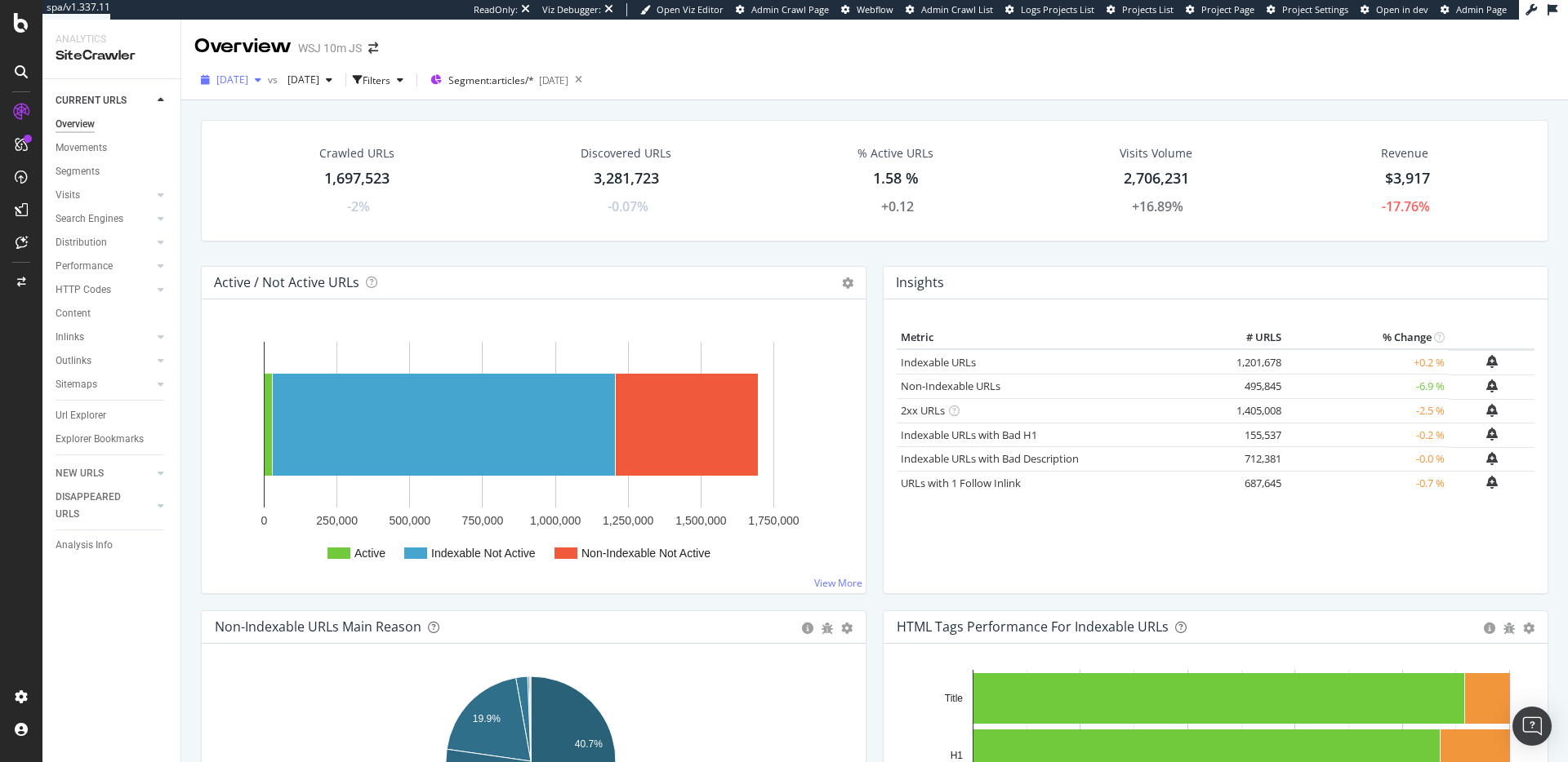
click at [248, 85] on span "[DATE]" at bounding box center [232, 80] width 32 height 14
click at [315, 218] on div "[DATE] 3.3M URLs" at bounding box center [322, 227] width 233 height 24
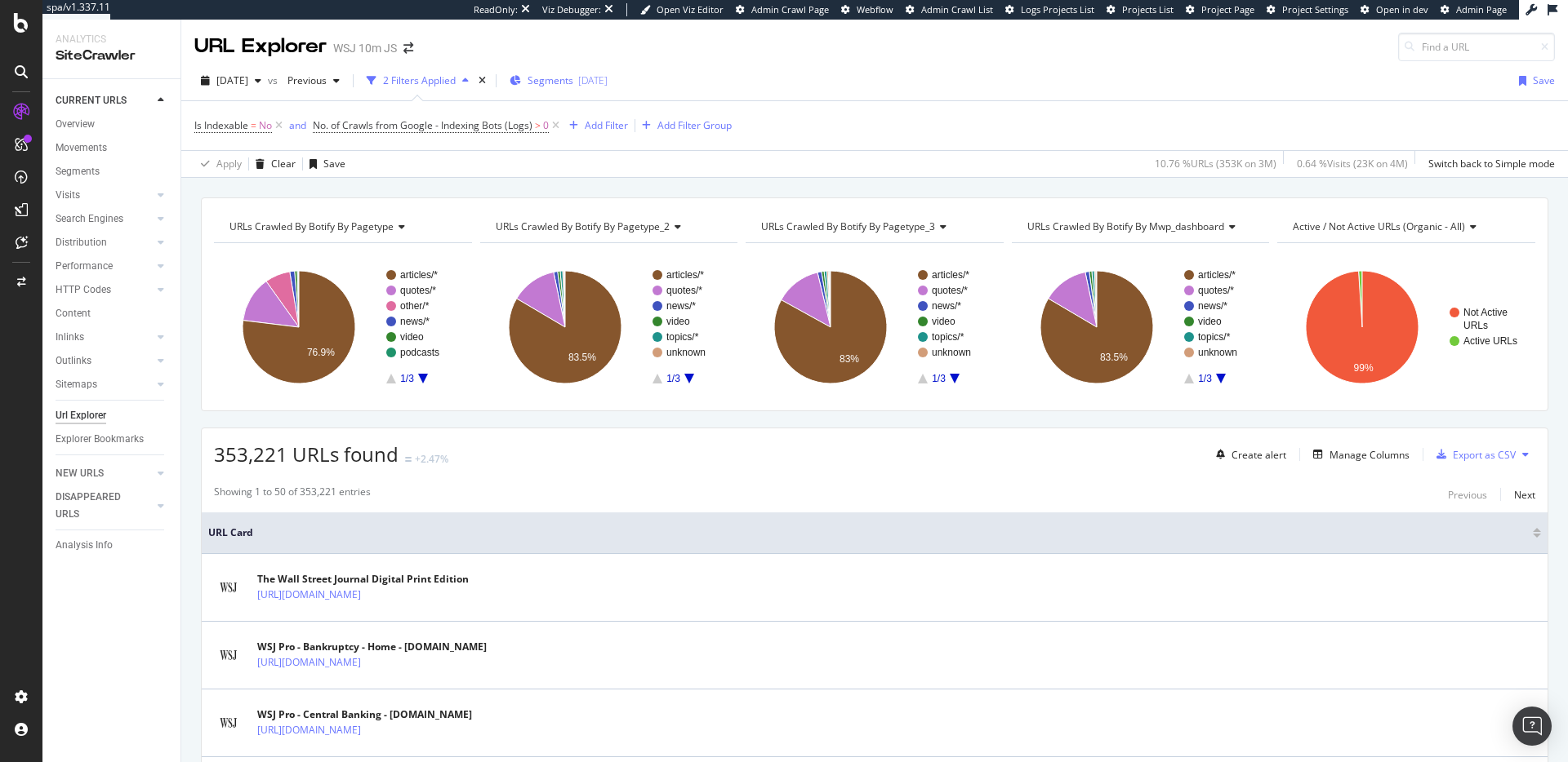
click at [607, 80] on div "[DATE]" at bounding box center [592, 80] width 30 height 14
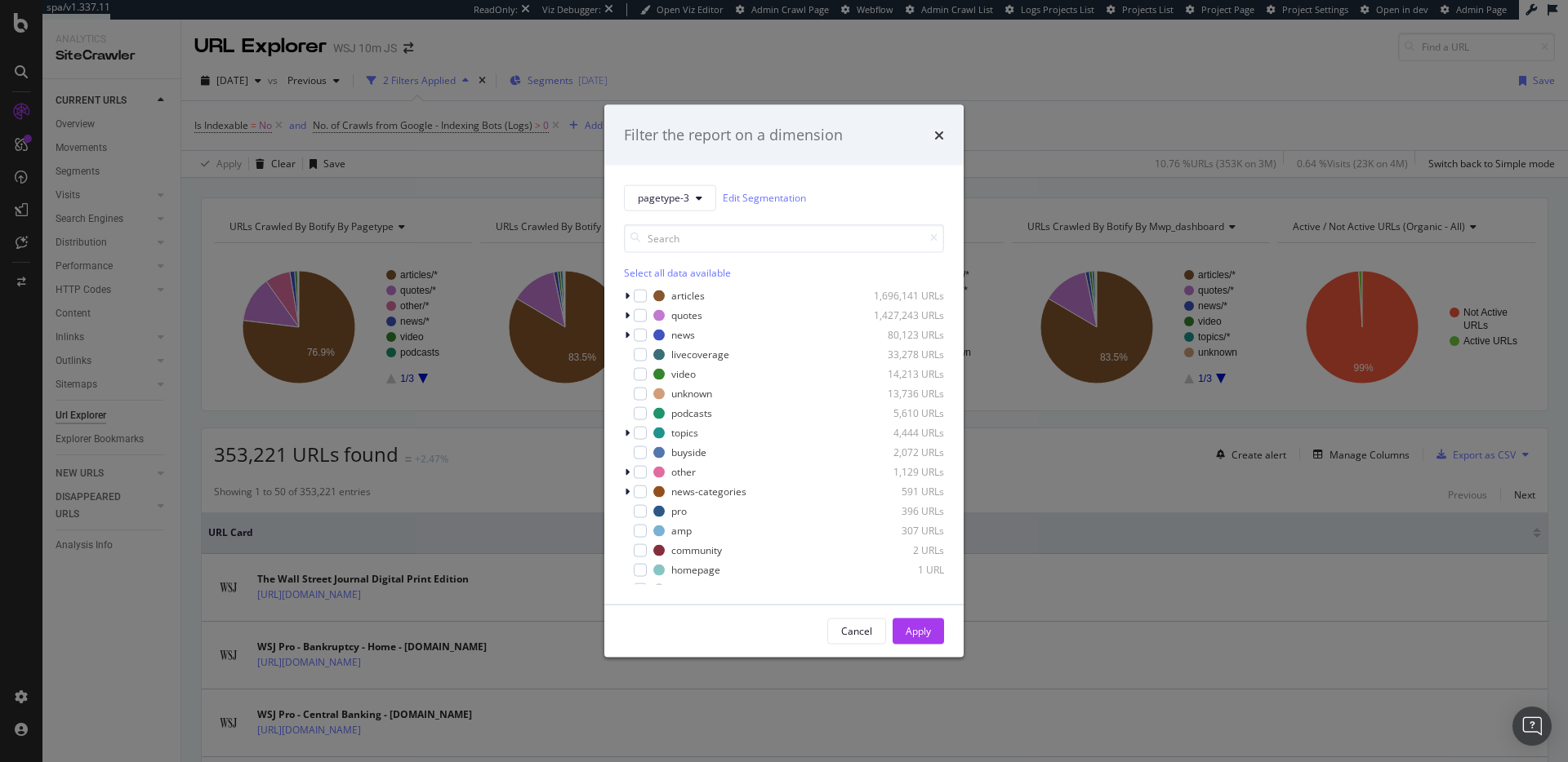
click at [640, 80] on div "Filter the report on a dimension pagetype-3 Edit Segmentation Select all data a…" at bounding box center [784, 381] width 1568 height 762
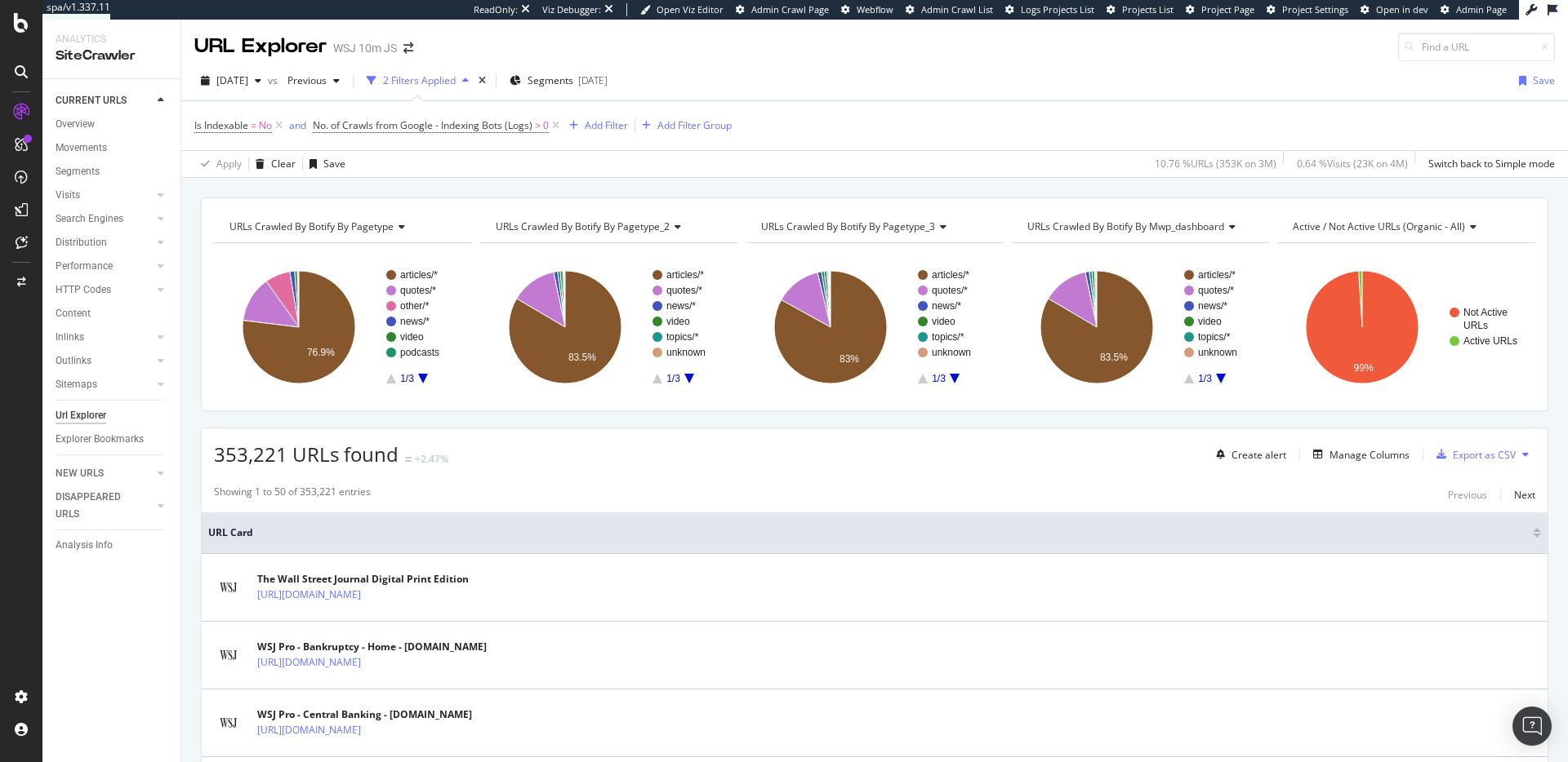
click at [788, 81] on div "[DATE] vs Previous 2 Filters Applied Segments [DATE] Save" at bounding box center [875, 84] width 1386 height 33
click at [248, 82] on span "[DATE]" at bounding box center [232, 80] width 32 height 14
click at [287, 233] on div "[DATE]" at bounding box center [280, 237] width 125 height 15
click at [248, 84] on span "[DATE]" at bounding box center [232, 80] width 32 height 14
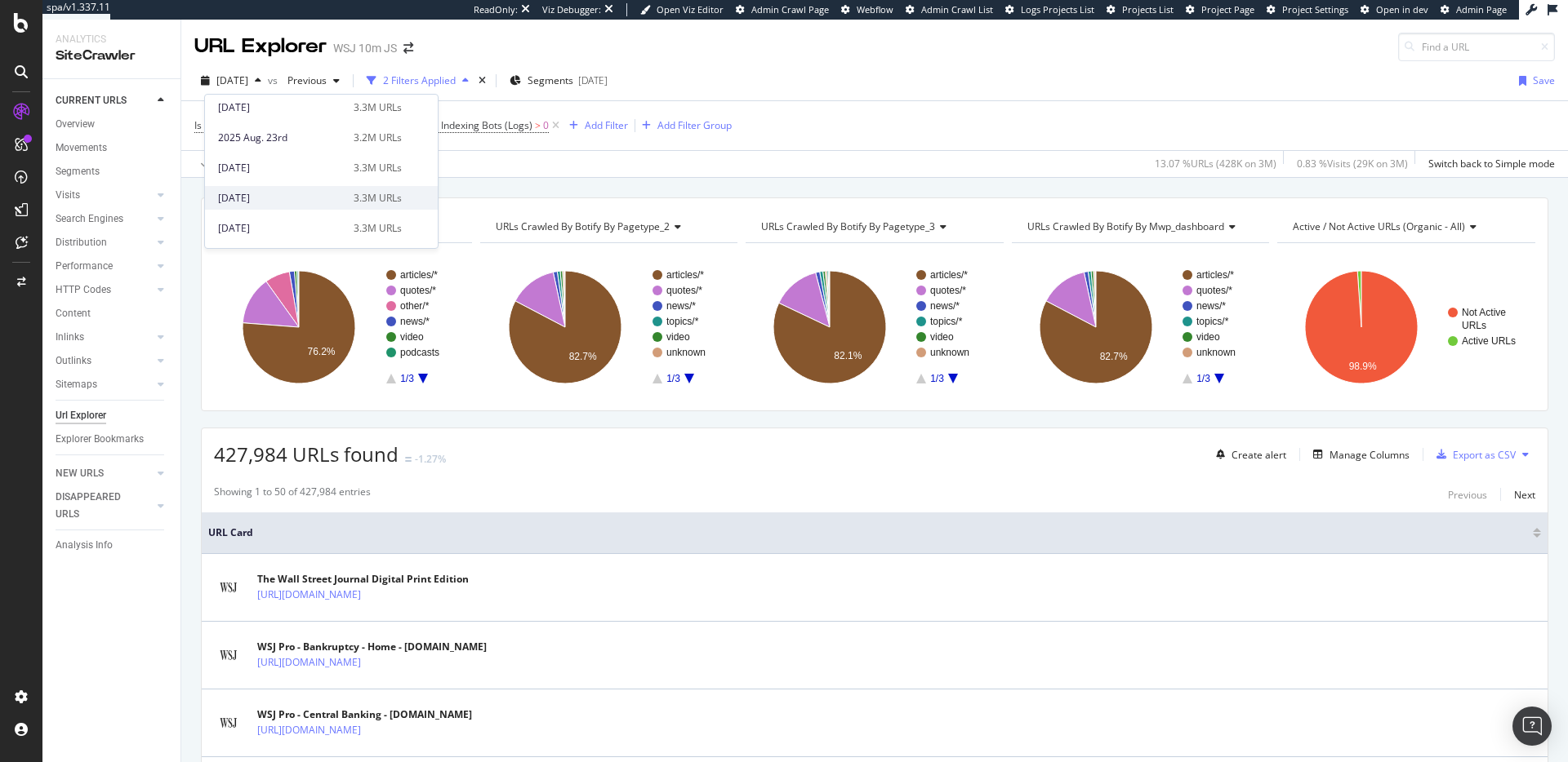
scroll to position [53, 0]
click at [297, 200] on div "[DATE]" at bounding box center [280, 207] width 125 height 15
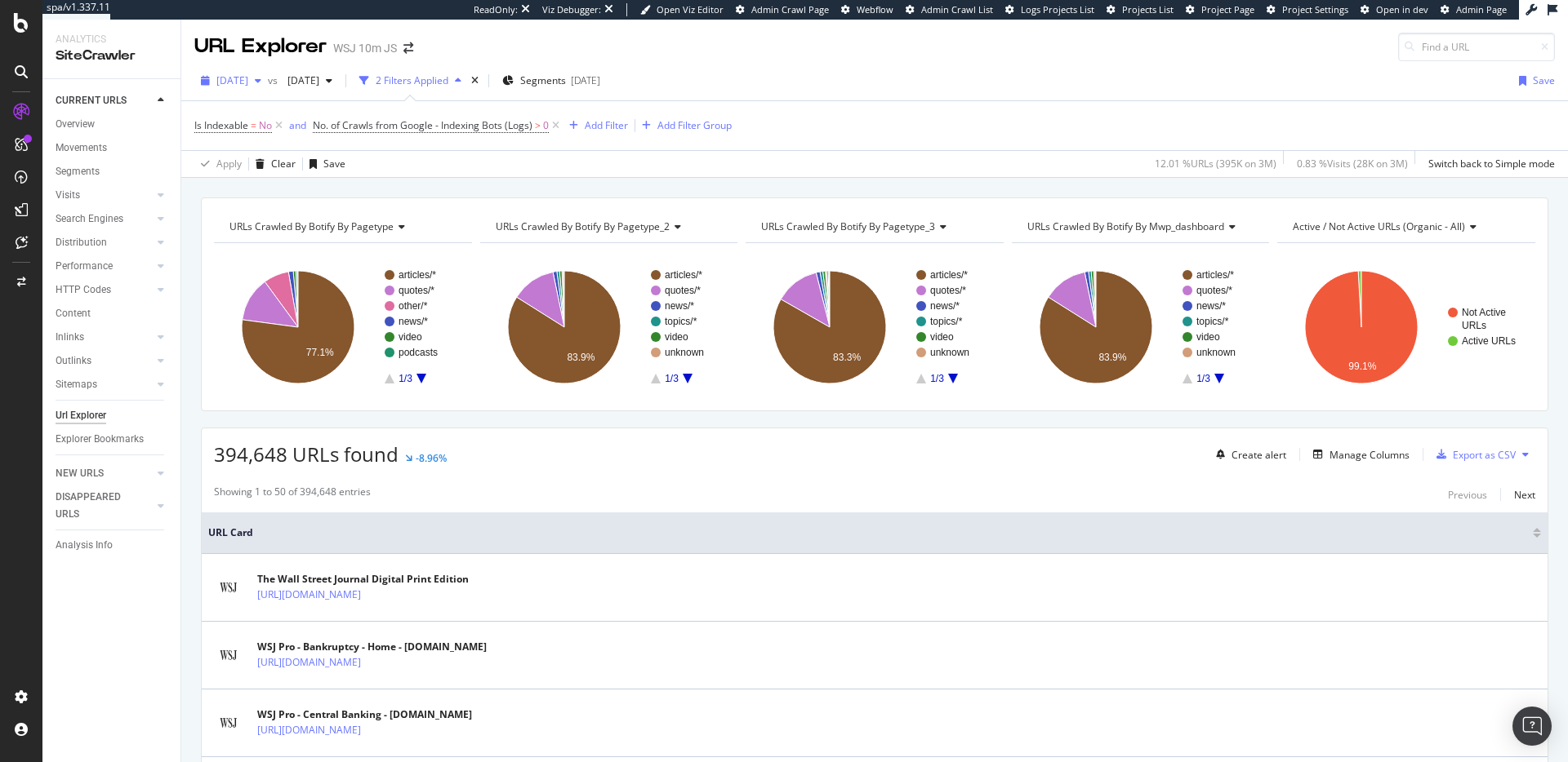
click at [268, 78] on div "button" at bounding box center [258, 81] width 20 height 10
click at [287, 207] on div "[DATE]" at bounding box center [280, 209] width 125 height 15
click at [248, 82] on span "[DATE]" at bounding box center [232, 80] width 32 height 14
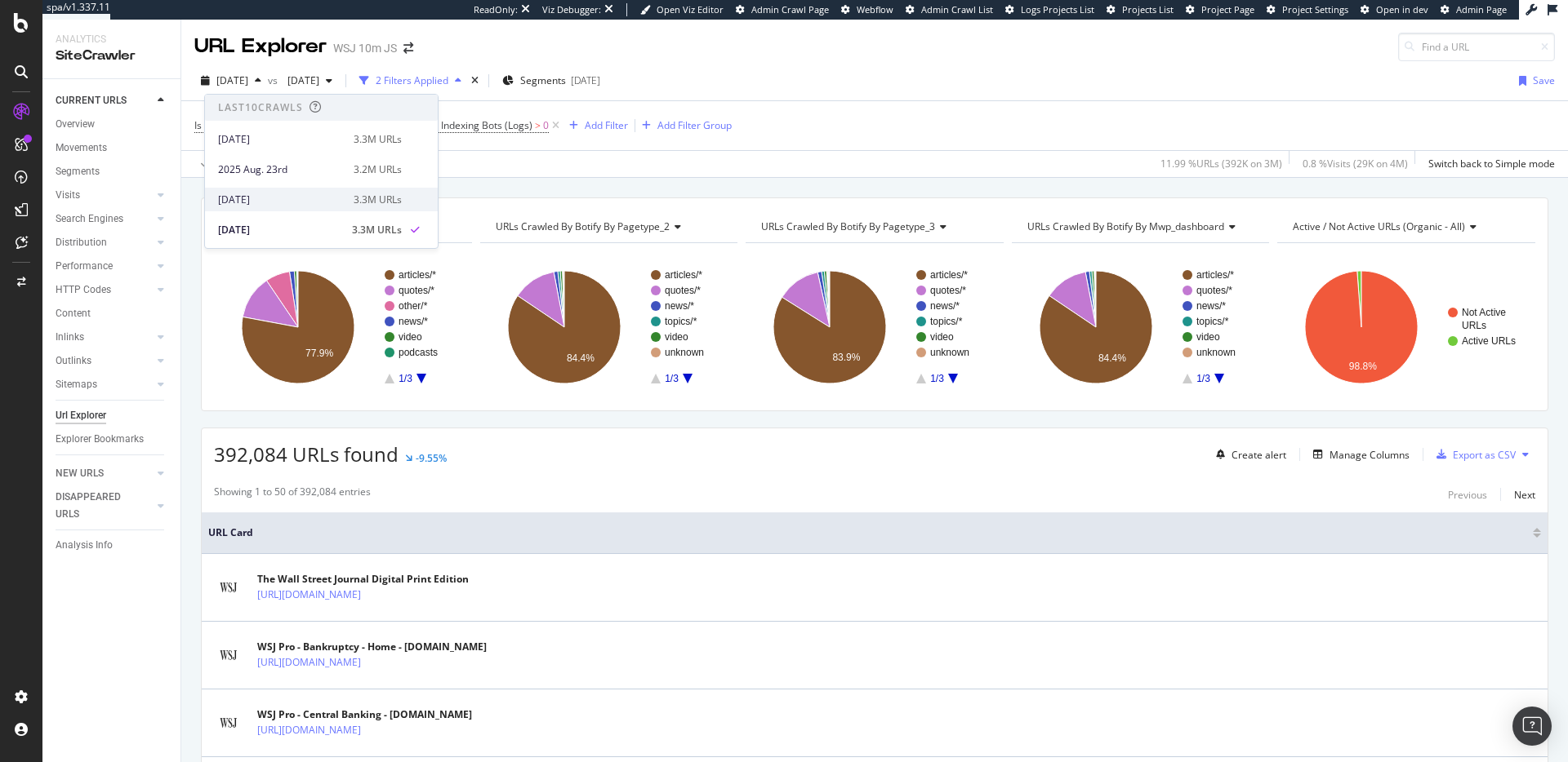
click at [272, 190] on div "2025 Aug. 16th 3.3M URLs" at bounding box center [322, 199] width 233 height 24
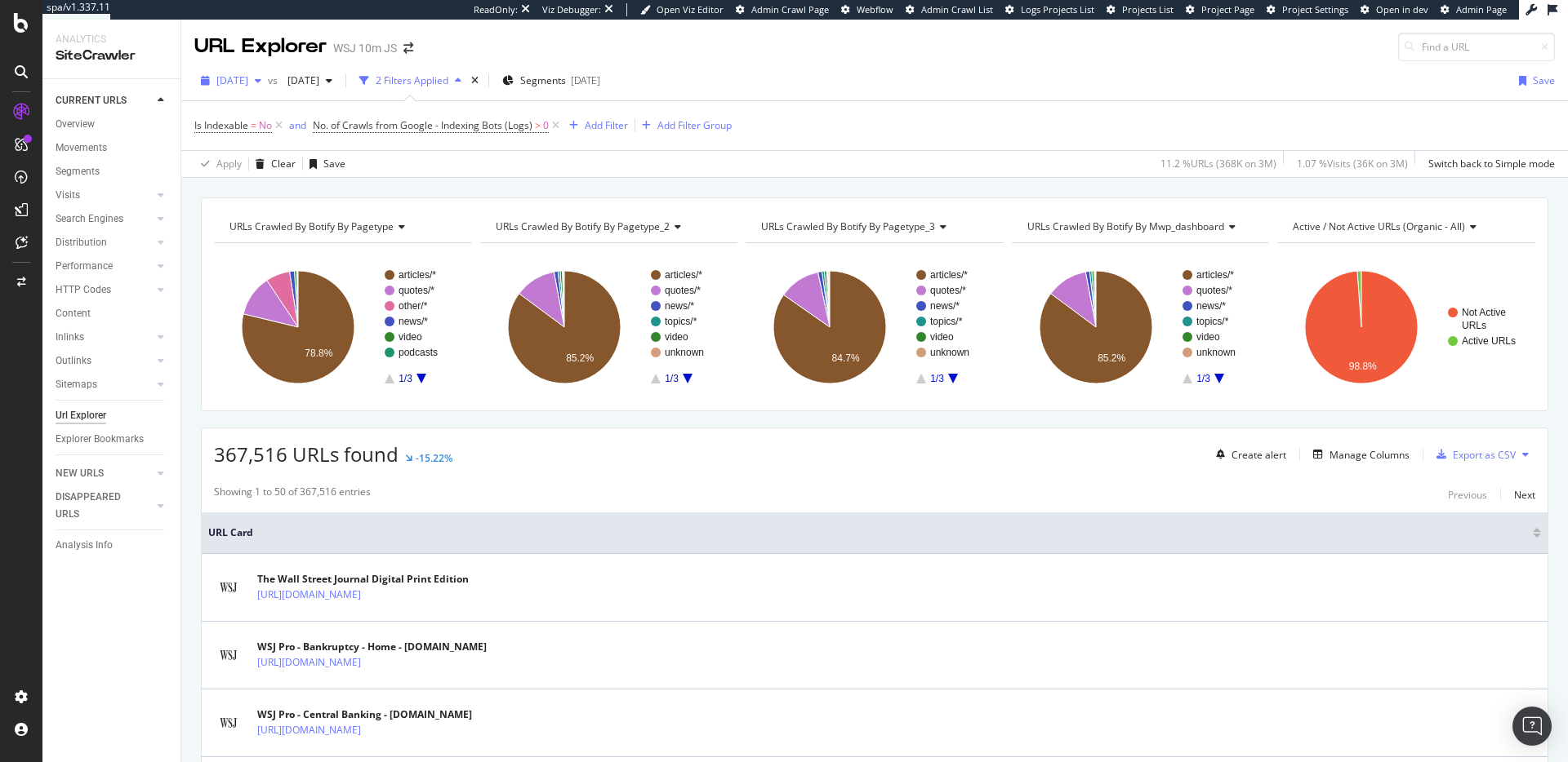
click at [248, 83] on span "[DATE]" at bounding box center [232, 80] width 32 height 14
click at [277, 219] on div "2025 Aug. 9th 3.3M URLs" at bounding box center [322, 230] width 233 height 24
drag, startPoint x: 262, startPoint y: 83, endPoint x: 266, endPoint y: 91, distance: 8.9
click at [248, 83] on span "[DATE]" at bounding box center [232, 80] width 32 height 14
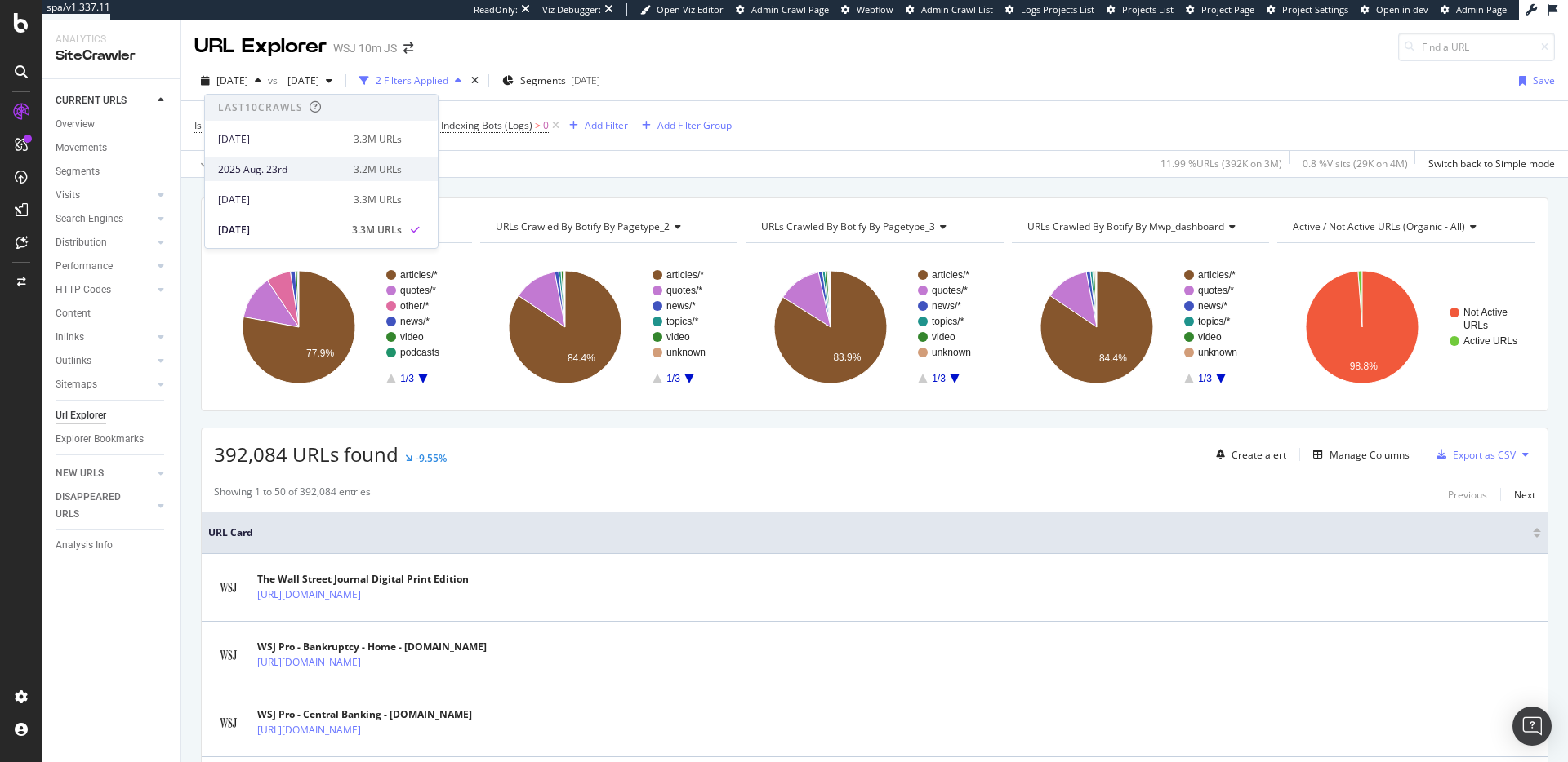
click at [302, 173] on div "2025 Aug. 23rd" at bounding box center [280, 170] width 125 height 15
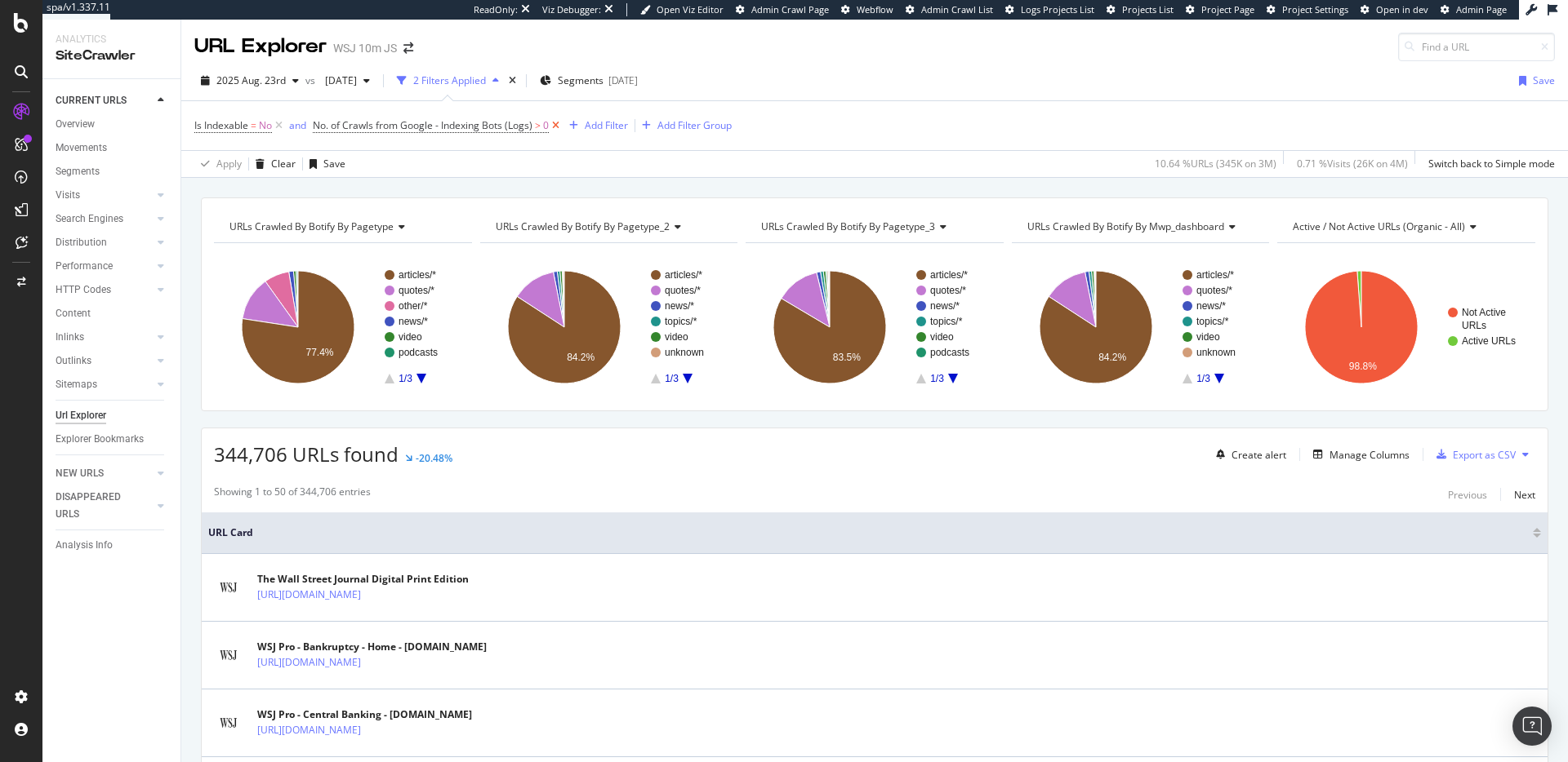
click at [555, 126] on icon at bounding box center [556, 125] width 14 height 17
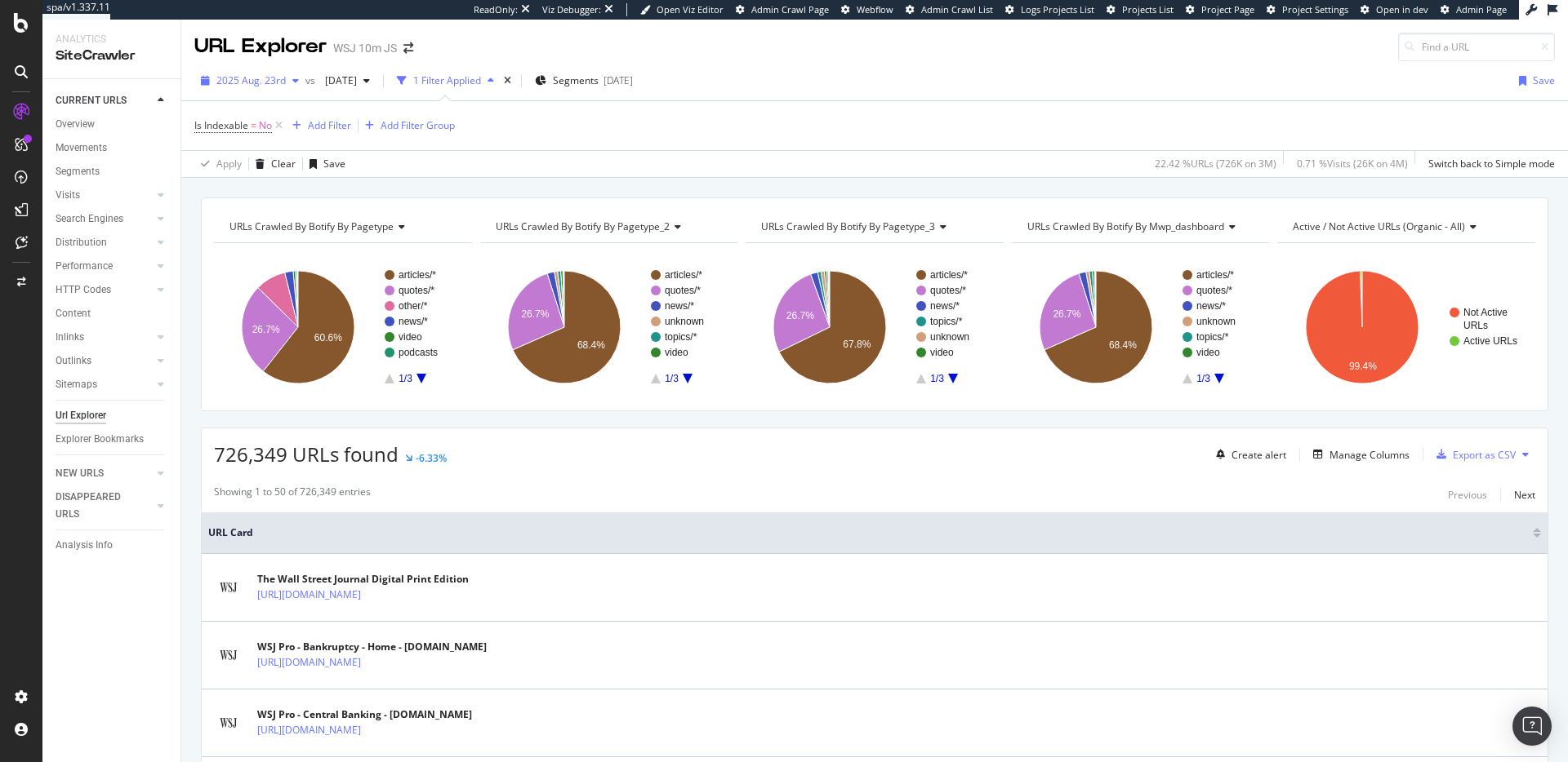
click at [275, 81] on span "2025 Aug. 23rd" at bounding box center [251, 80] width 69 height 14
click at [288, 192] on div "[DATE]" at bounding box center [280, 199] width 125 height 15
click at [248, 83] on span "[DATE]" at bounding box center [232, 80] width 32 height 14
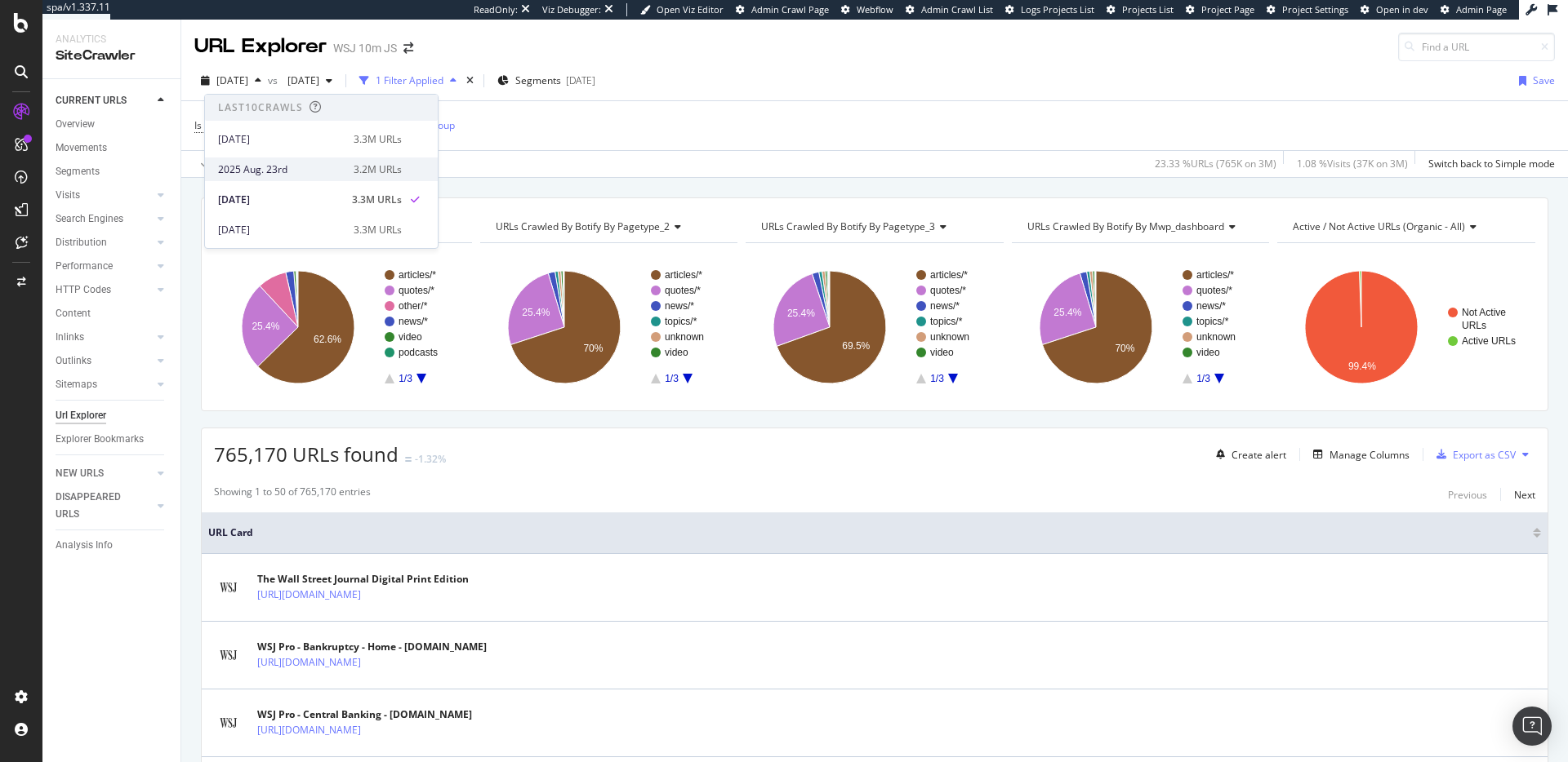
click at [284, 158] on div "2025 Aug. 23rd 3.2M URLs" at bounding box center [322, 170] width 233 height 24
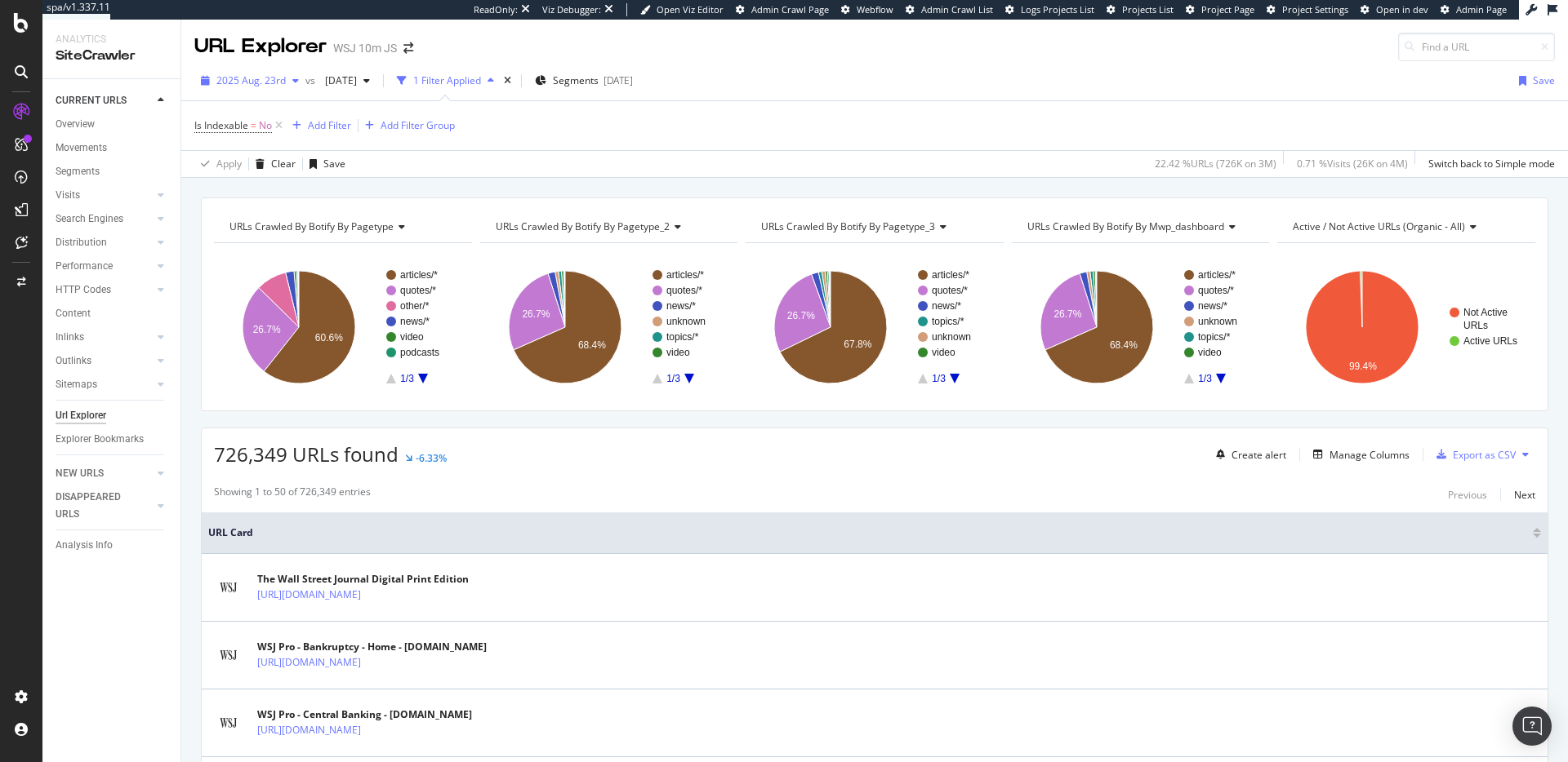
click at [256, 75] on span "2025 Aug. 23rd" at bounding box center [251, 80] width 69 height 14
click at [301, 225] on div "[DATE]" at bounding box center [280, 230] width 125 height 15
click at [248, 81] on span "[DATE]" at bounding box center [232, 80] width 32 height 14
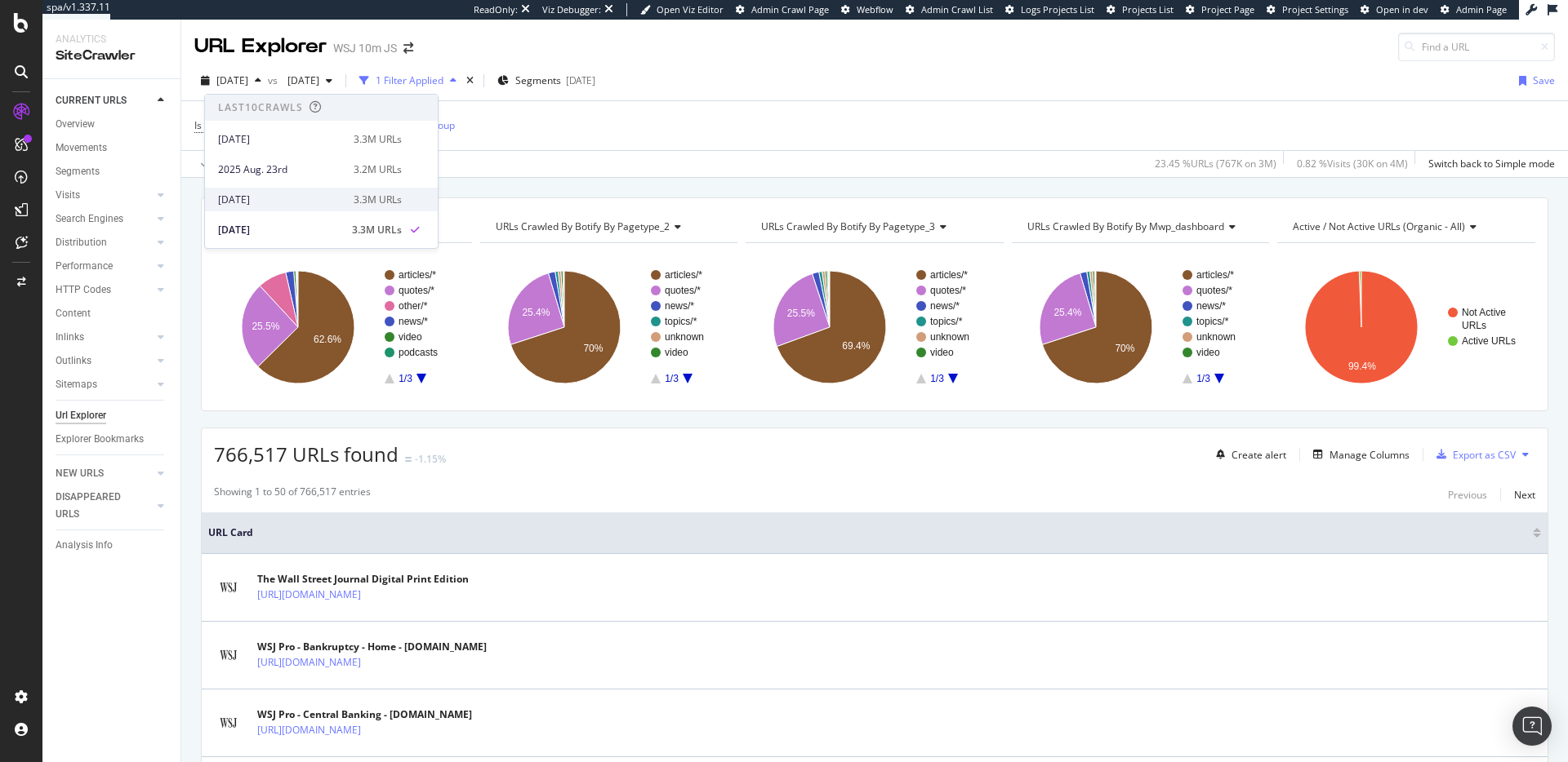
scroll to position [21, 0]
click at [286, 235] on div "[DATE]" at bounding box center [280, 239] width 125 height 15
click at [248, 84] on span "[DATE]" at bounding box center [232, 80] width 32 height 14
click at [278, 133] on div "[DATE]" at bounding box center [280, 128] width 125 height 15
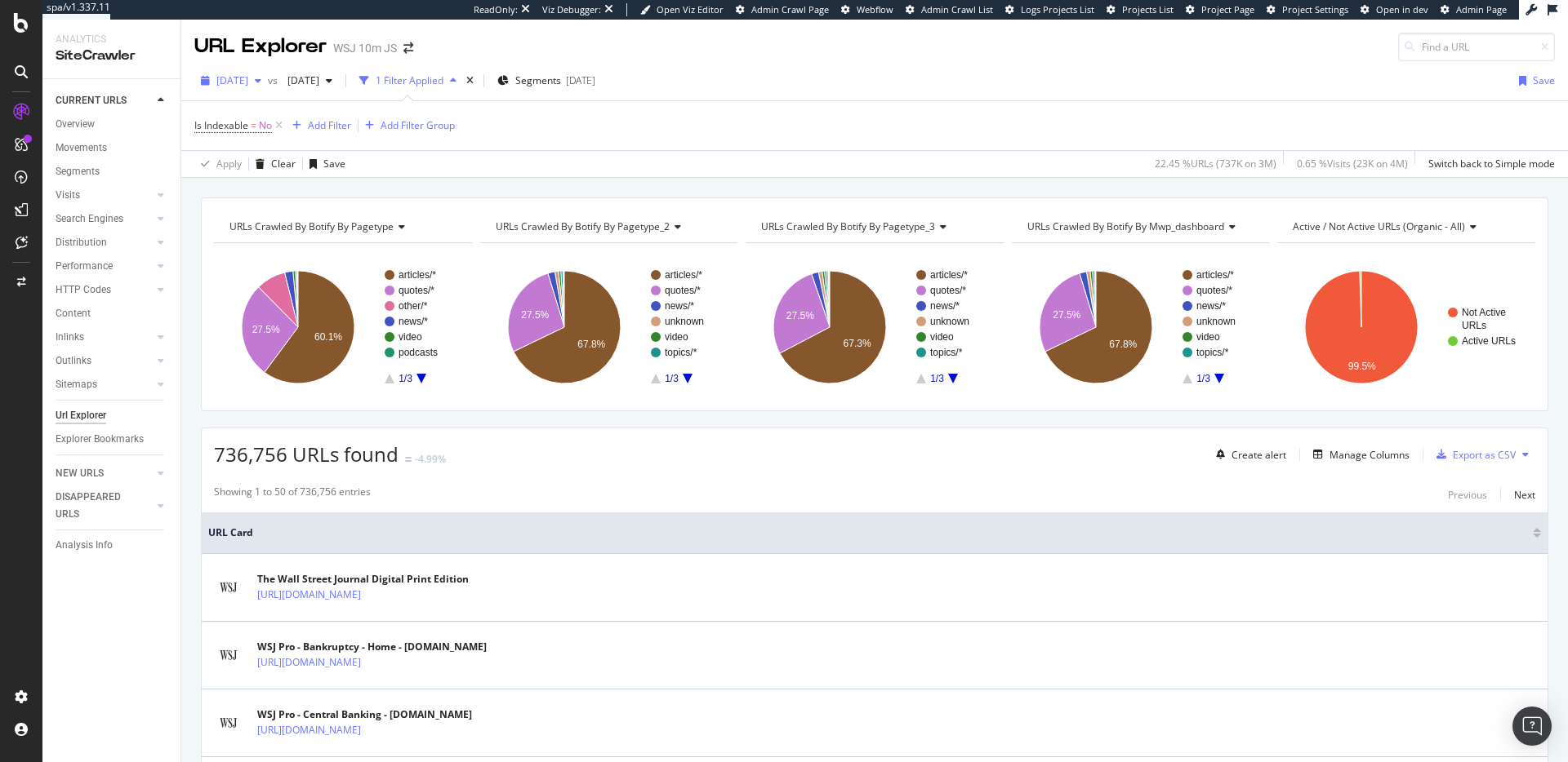
click at [241, 83] on span "[DATE]" at bounding box center [232, 80] width 32 height 14
click at [276, 198] on div "[DATE]" at bounding box center [280, 199] width 125 height 15
click at [243, 81] on span "[DATE]" at bounding box center [232, 80] width 32 height 14
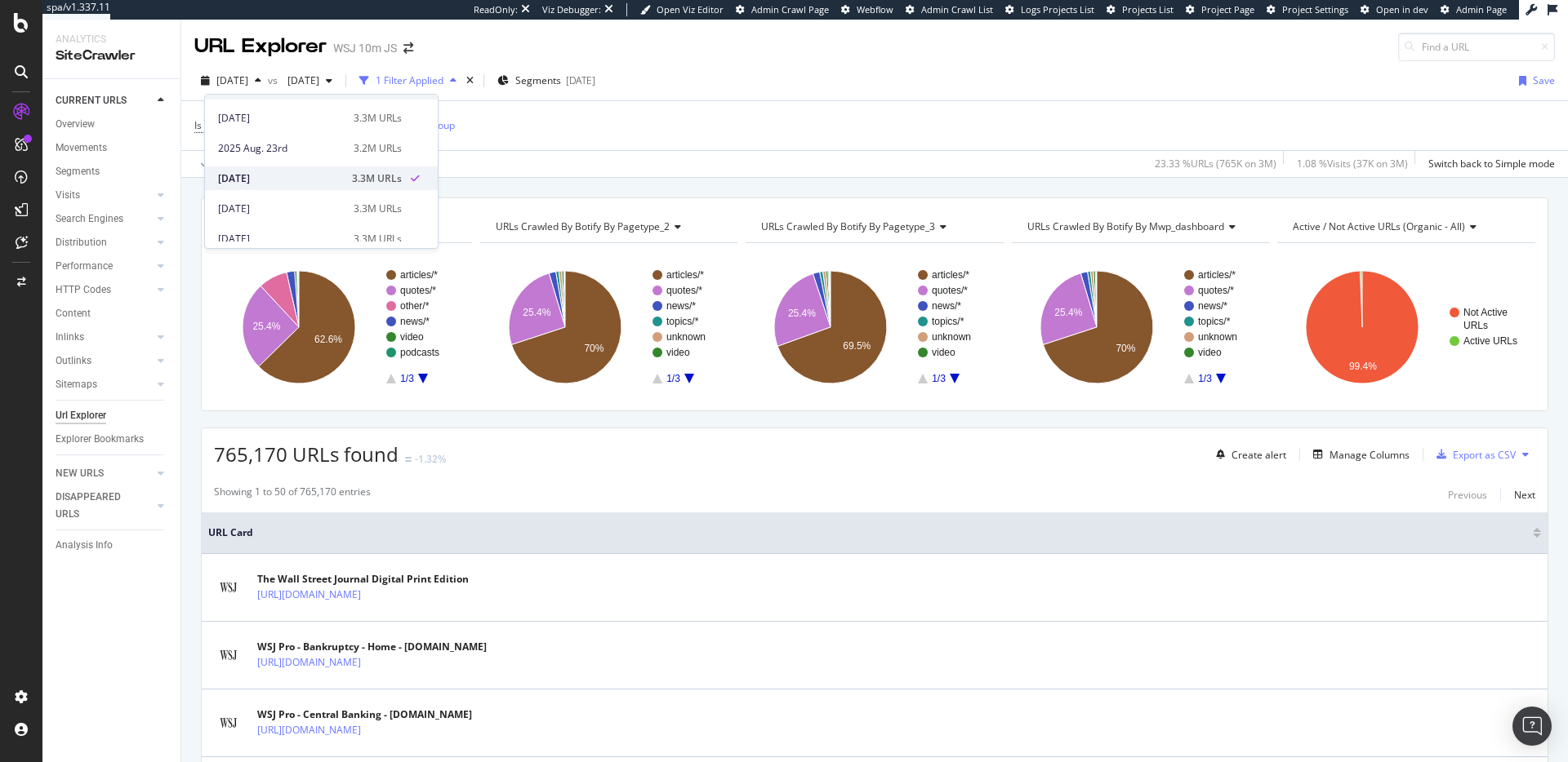
scroll to position [32, 0]
click at [278, 228] on div "[DATE]" at bounding box center [280, 228] width 125 height 15
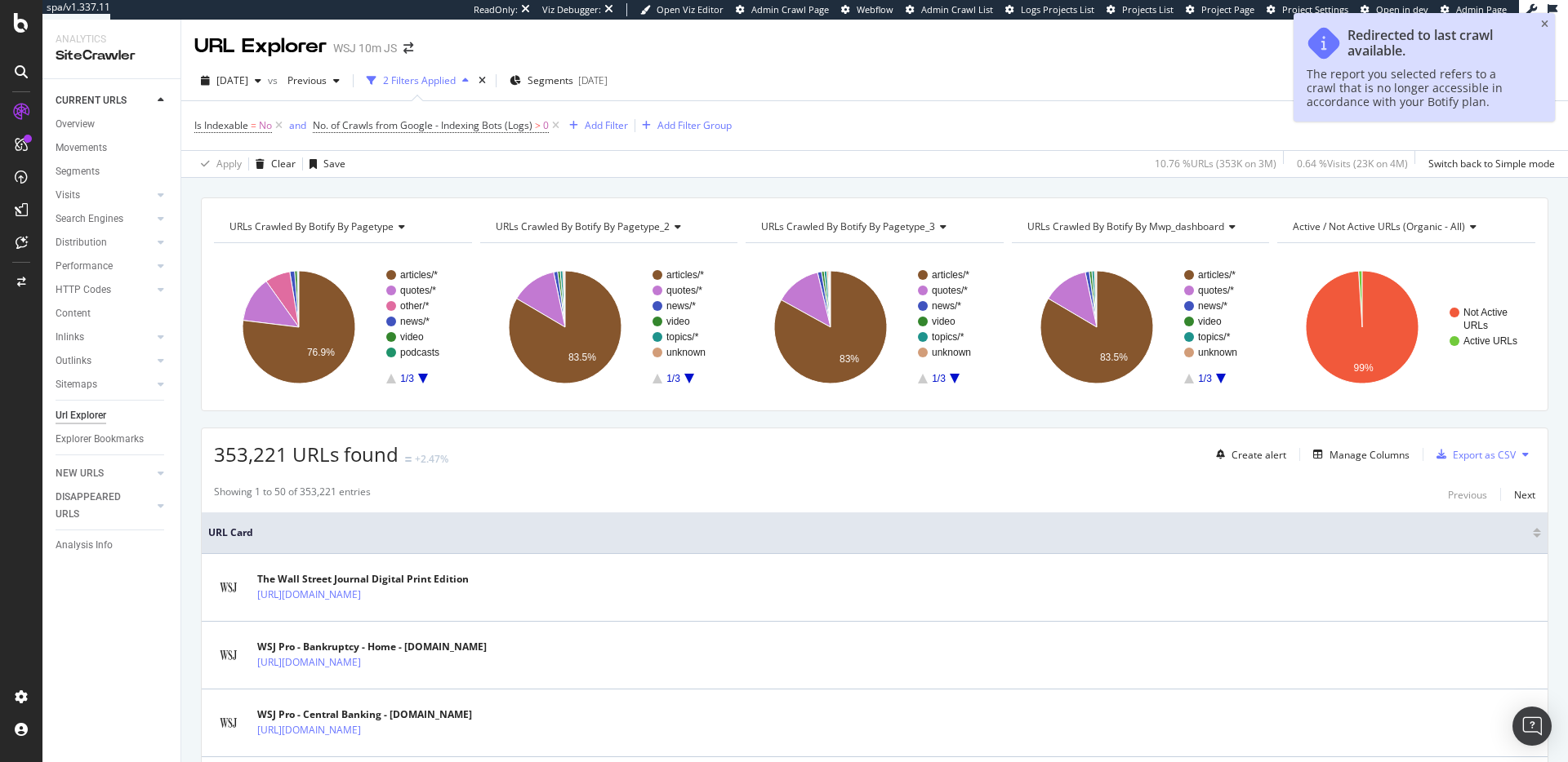
click at [1544, 26] on icon "close toast" at bounding box center [1543, 25] width 7 height 10
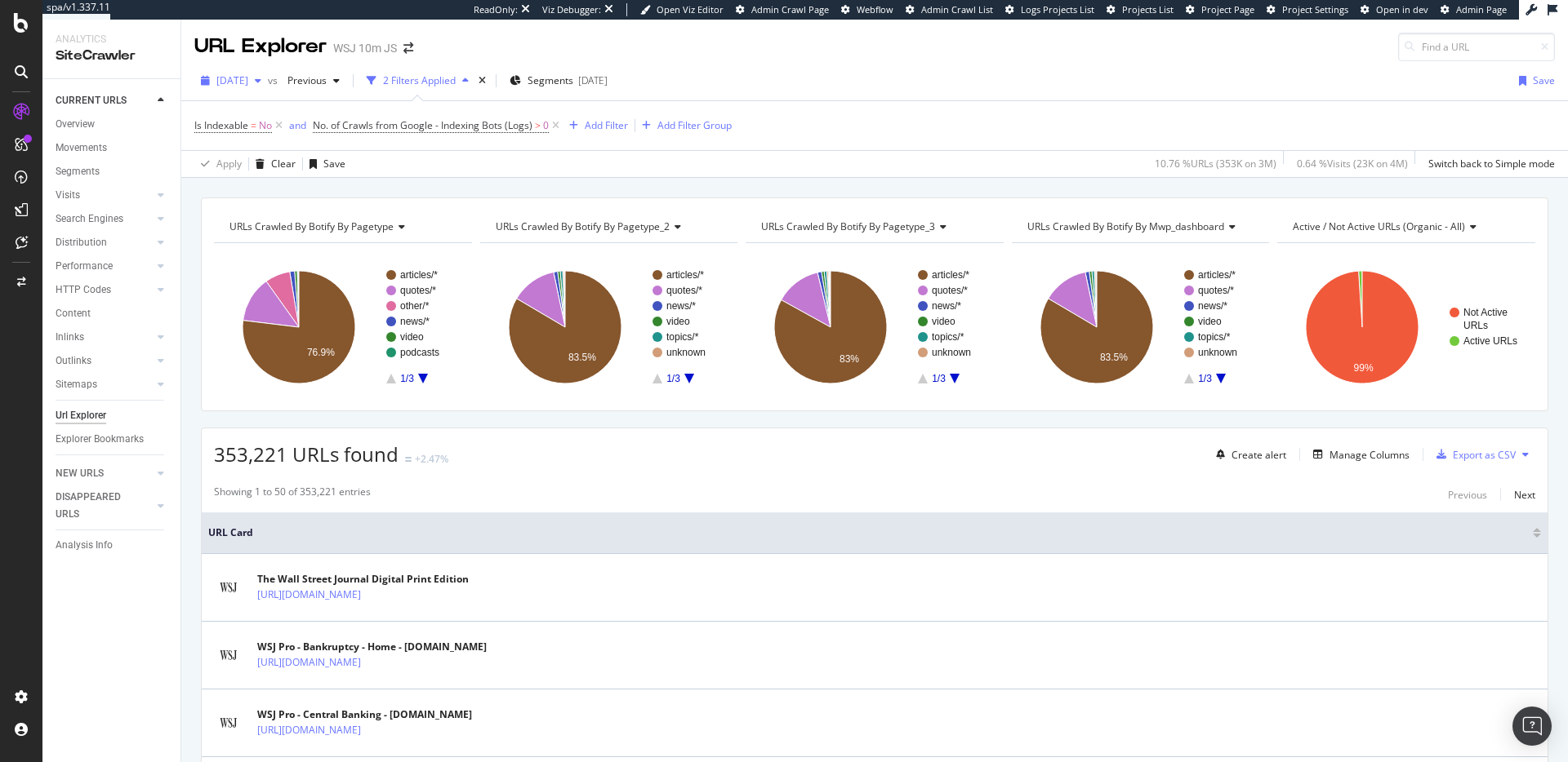
click at [248, 82] on span "[DATE]" at bounding box center [232, 80] width 32 height 14
click at [270, 190] on div "[DATE] 3.3M URLs" at bounding box center [322, 199] width 233 height 24
click at [235, 78] on span "[DATE]" at bounding box center [232, 80] width 32 height 14
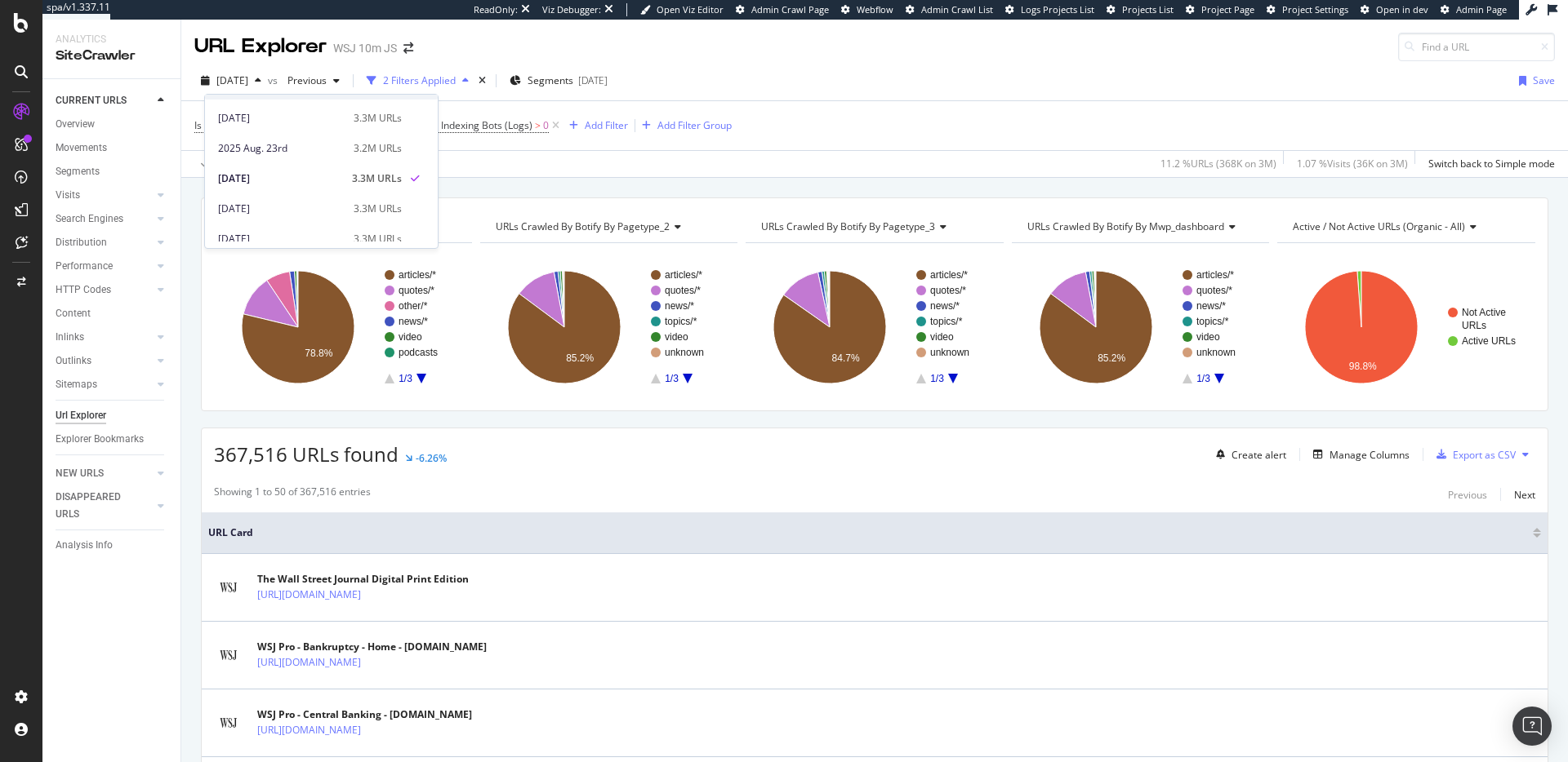
scroll to position [32, 0]
click at [285, 224] on div "[DATE]" at bounding box center [280, 228] width 125 height 15
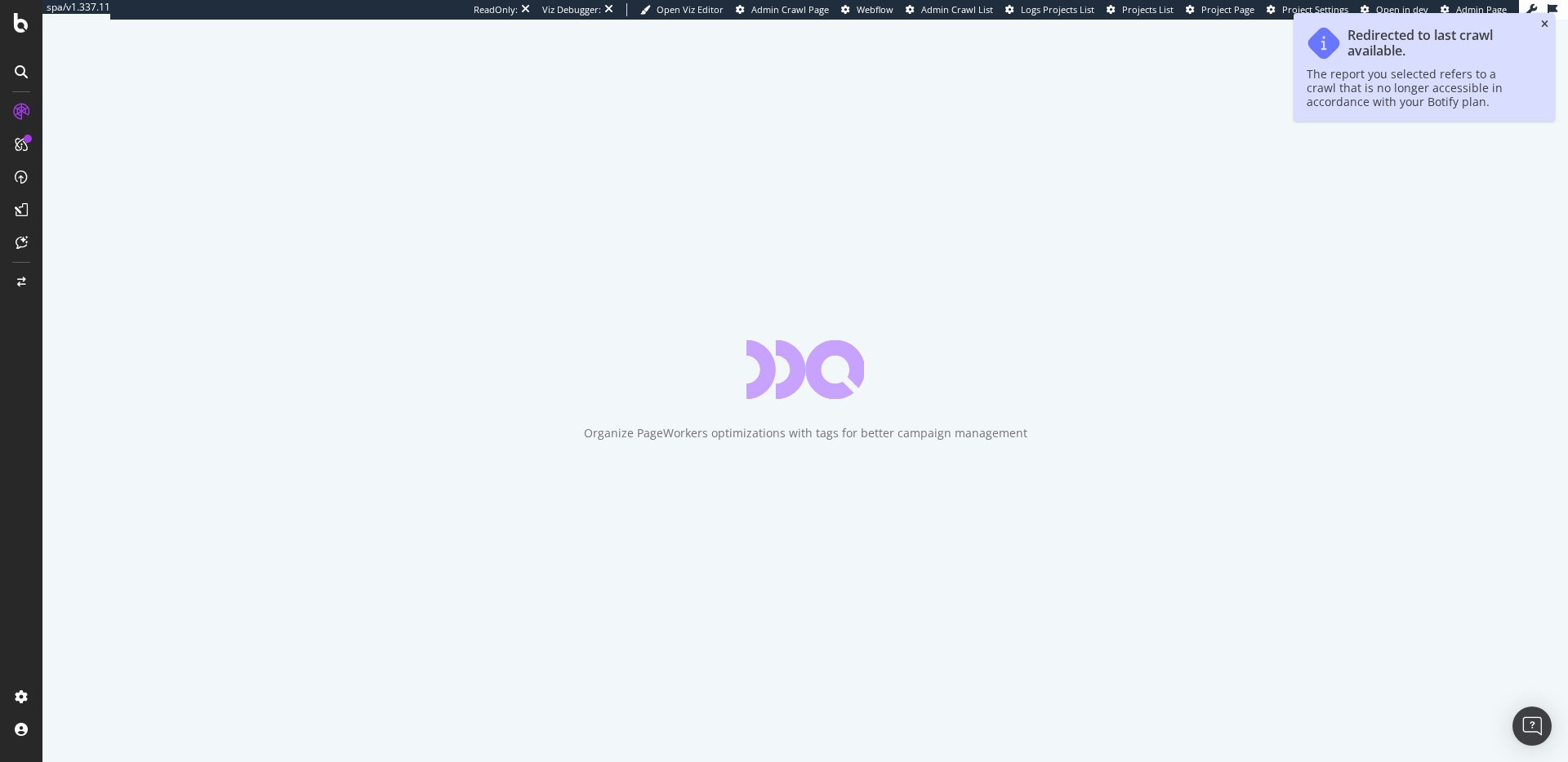
click at [1544, 23] on icon "close toast" at bounding box center [1543, 25] width 7 height 10
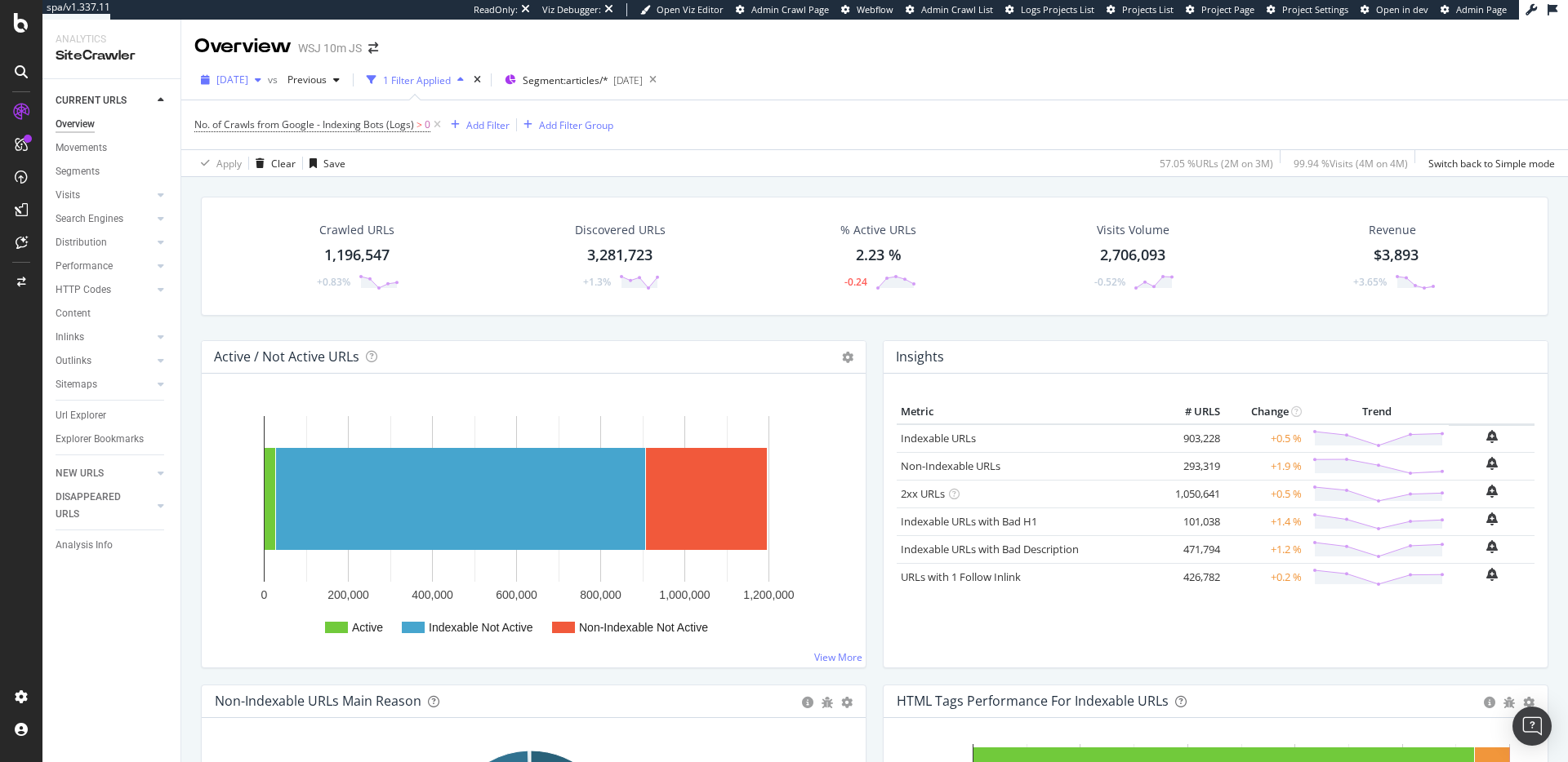
click at [248, 78] on span "[DATE]" at bounding box center [232, 80] width 32 height 14
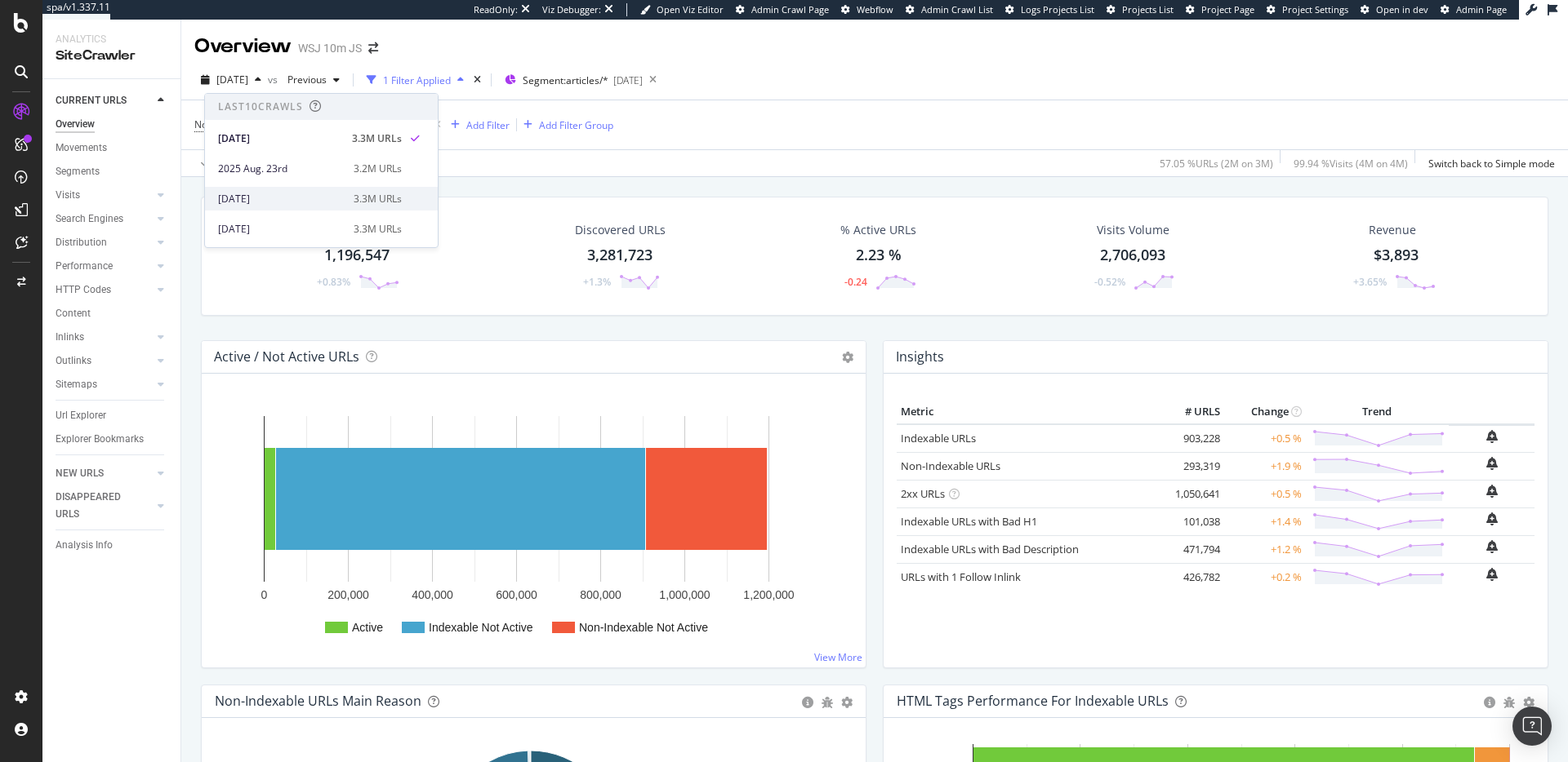
click at [282, 205] on div "[DATE]" at bounding box center [280, 198] width 125 height 15
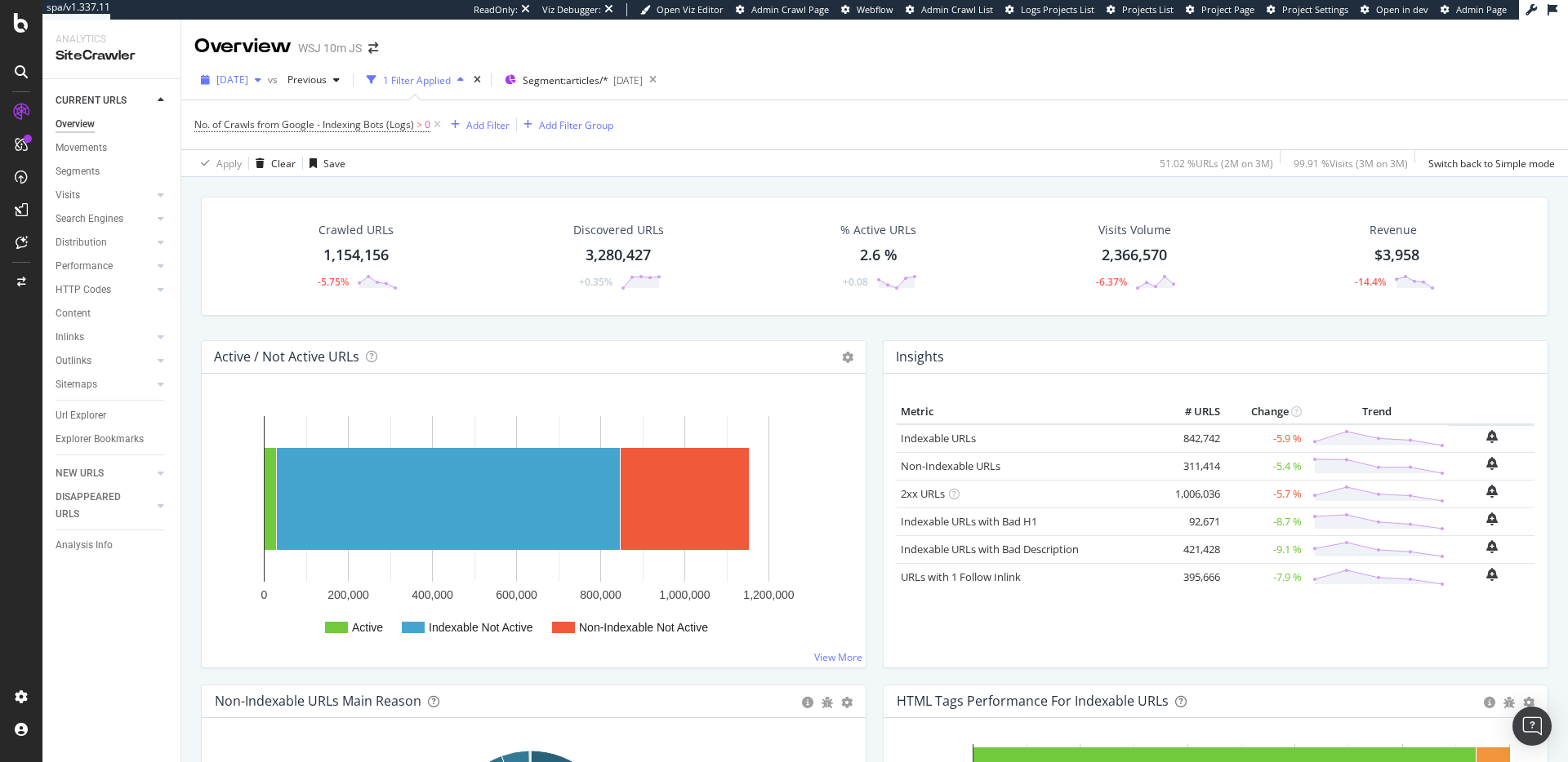
click at [241, 78] on span "[DATE]" at bounding box center [232, 80] width 32 height 14
click at [281, 207] on div "[DATE] 3.3M URLs" at bounding box center [322, 217] width 233 height 24
